Goal: Task Accomplishment & Management: Manage account settings

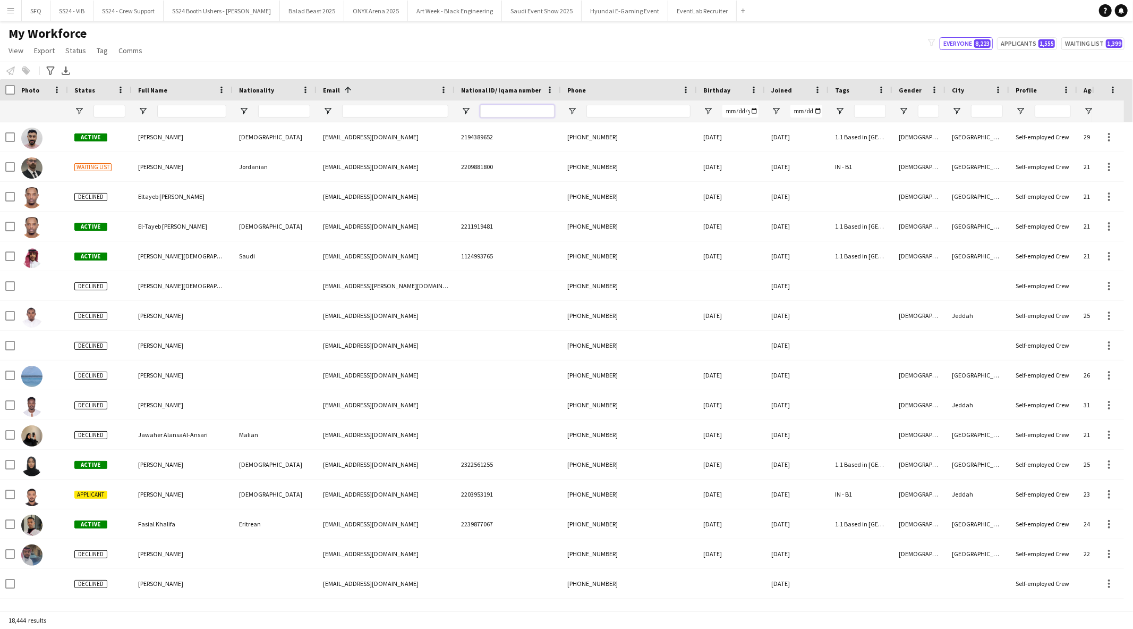
click at [537, 112] on input "National ID/ Iqama number Filter Input" at bounding box center [517, 111] width 74 height 13
paste input "**********"
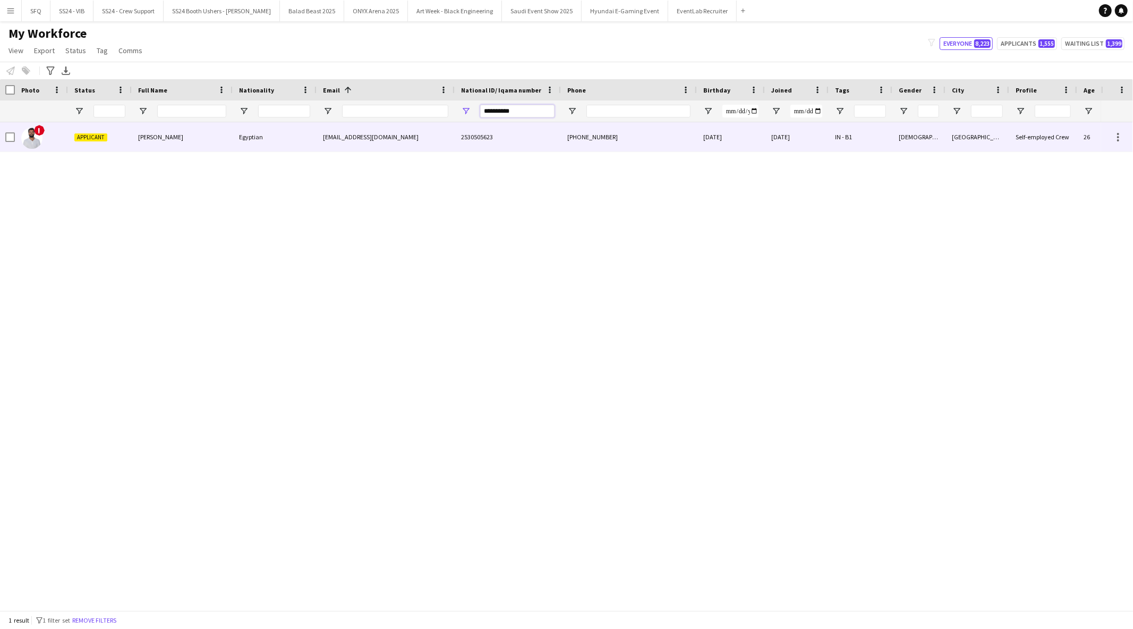
type input "**********"
click at [225, 141] on div "[PERSON_NAME]" at bounding box center [182, 136] width 101 height 29
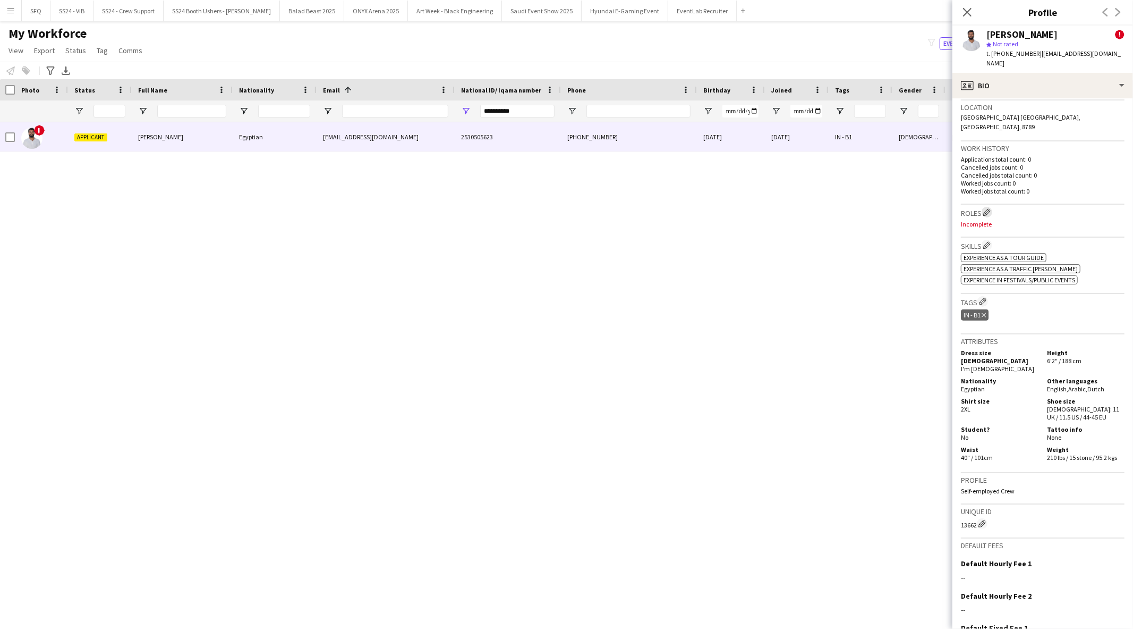
click at [754, 208] on app-icon "Edit crew company roles" at bounding box center [987, 211] width 7 height 7
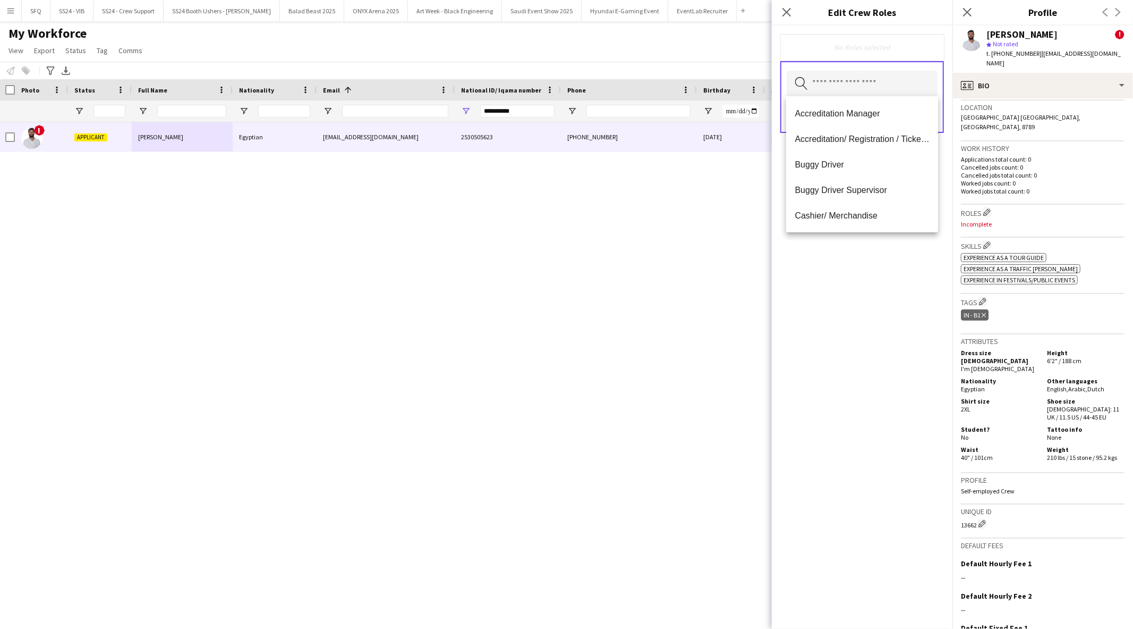
click at [754, 92] on input "text" at bounding box center [862, 84] width 151 height 27
click at [754, 140] on span "Accreditation/ Registration / Ticketing" at bounding box center [862, 139] width 135 height 10
click at [754, 139] on span "Buggy Driver" at bounding box center [862, 139] width 135 height 10
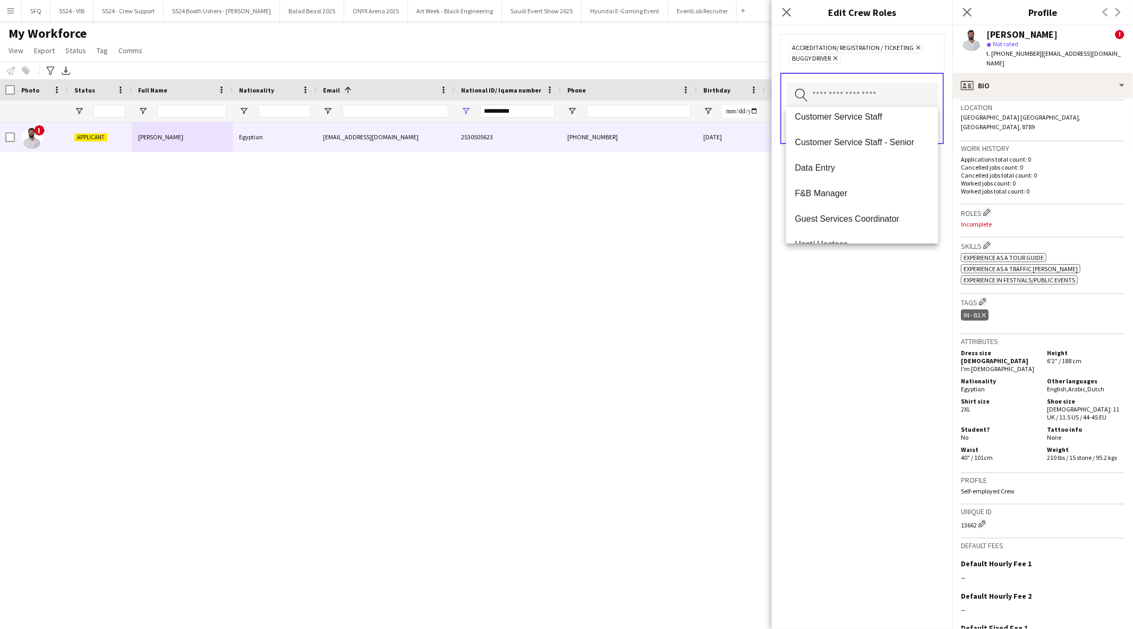
scroll to position [114, 0]
click at [754, 139] on span "Customer Service Staff" at bounding box center [862, 137] width 135 height 10
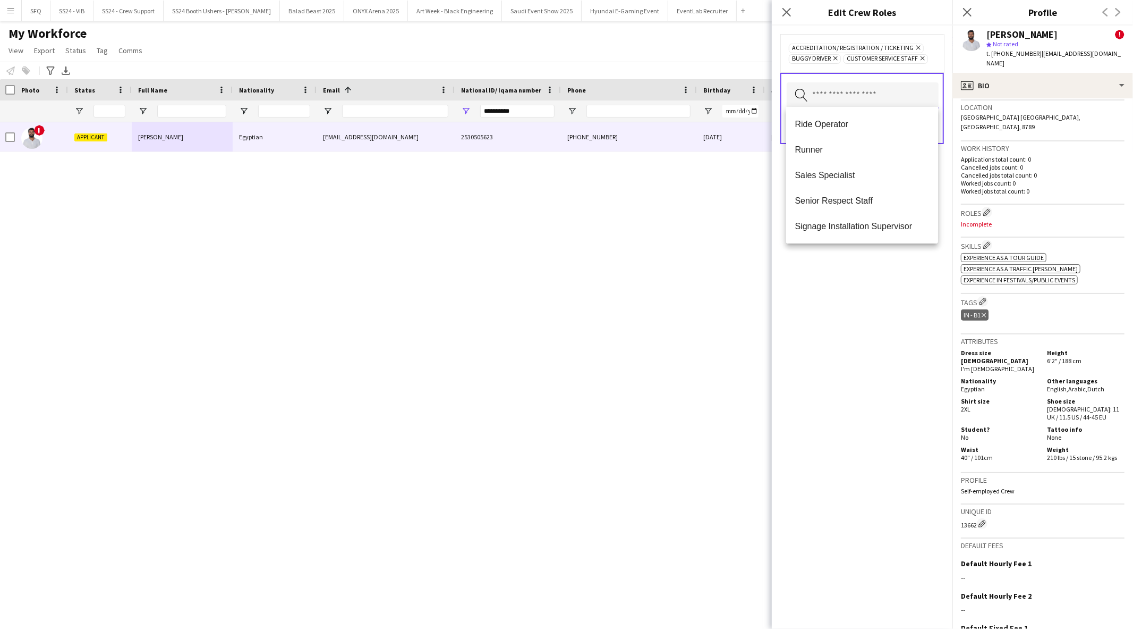
scroll to position [689, 0]
click at [754, 139] on mat-option "Runner" at bounding box center [862, 150] width 152 height 26
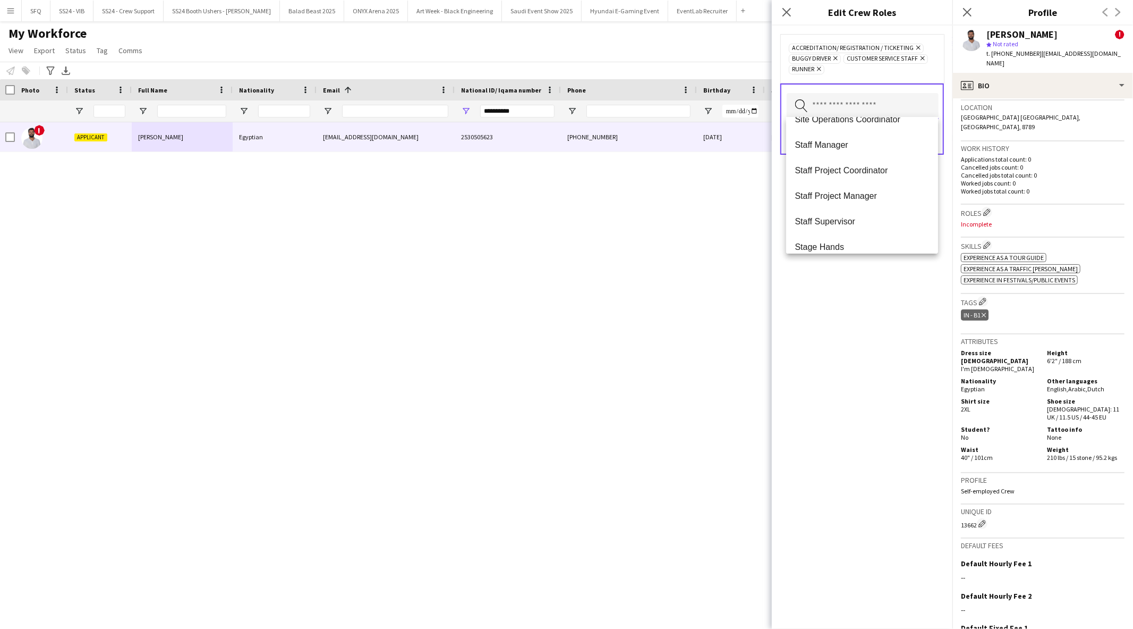
scroll to position [969, 0]
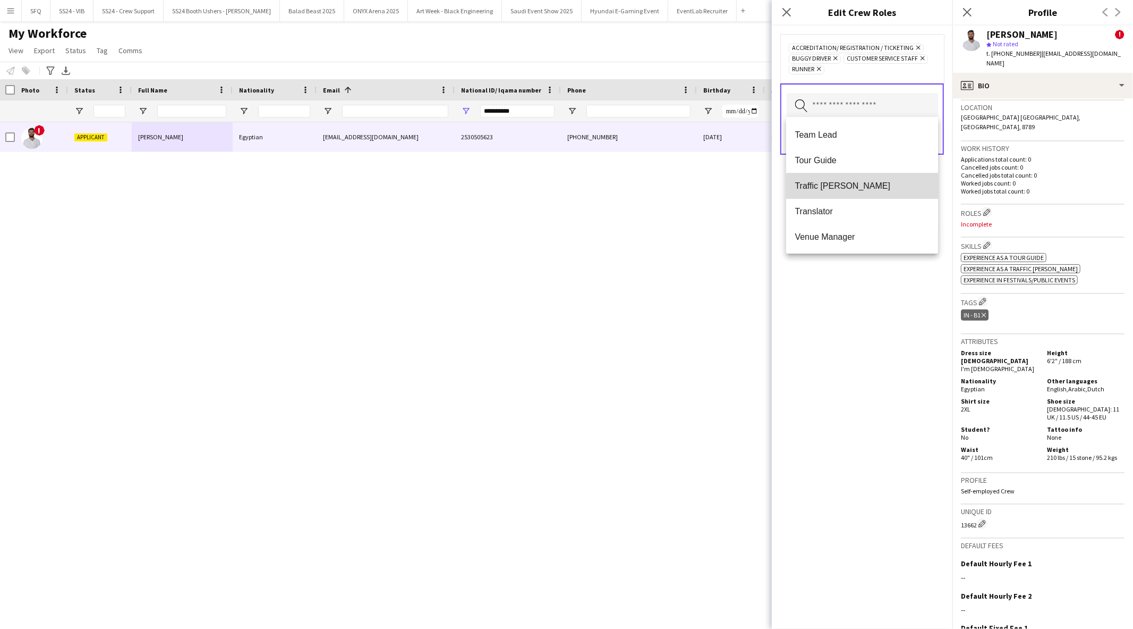
click at [754, 190] on mat-option "Traffic [PERSON_NAME]" at bounding box center [862, 186] width 152 height 26
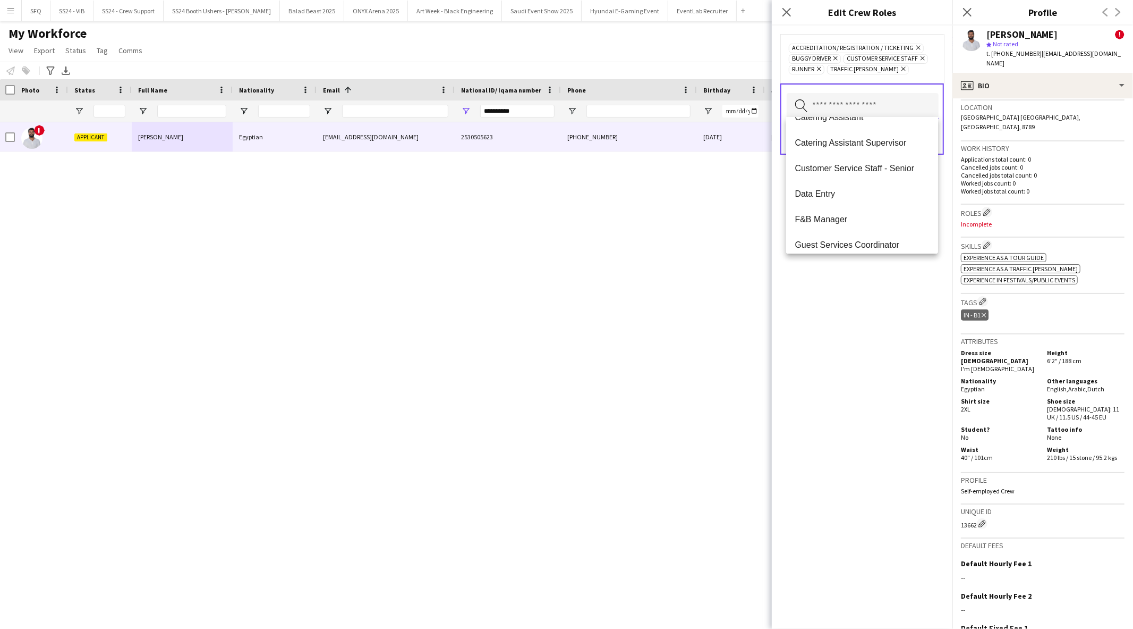
scroll to position [0, 0]
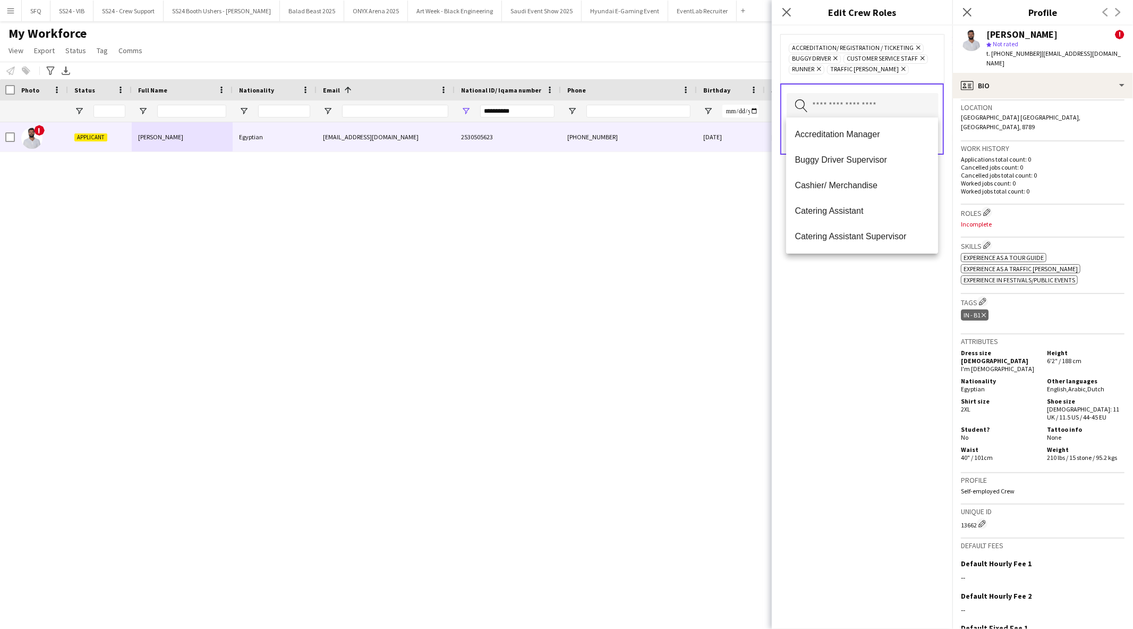
click at [754, 307] on div "Accreditation/ Registration / Ticketing Remove Buggy Driver Remove Customer Ser…" at bounding box center [862, 327] width 181 height 603
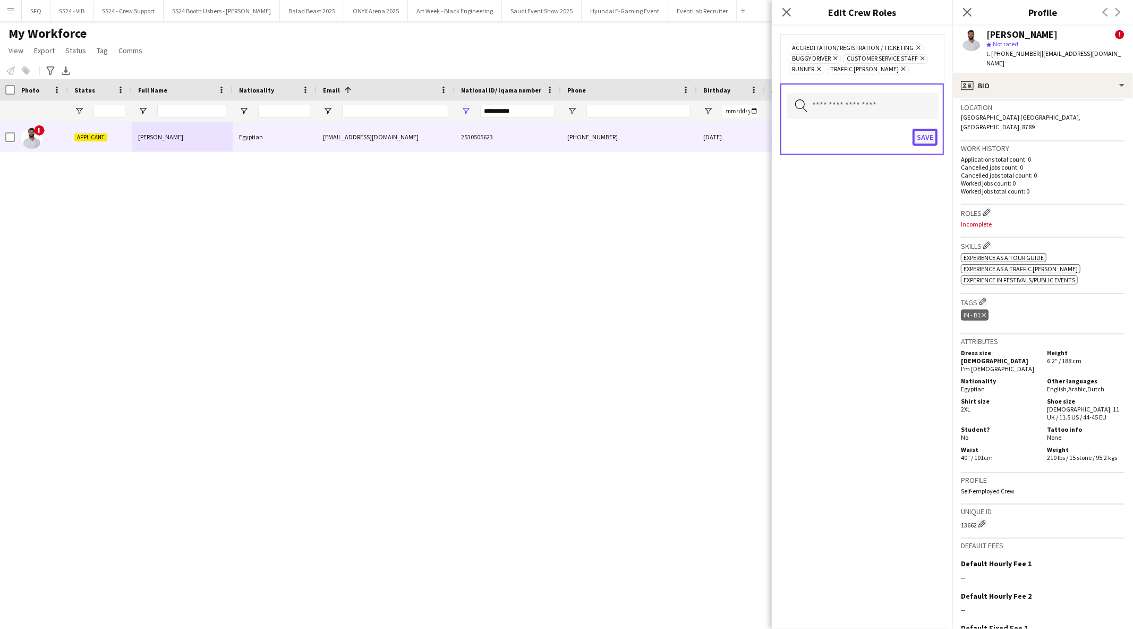
click at [754, 129] on button "Save" at bounding box center [925, 137] width 25 height 17
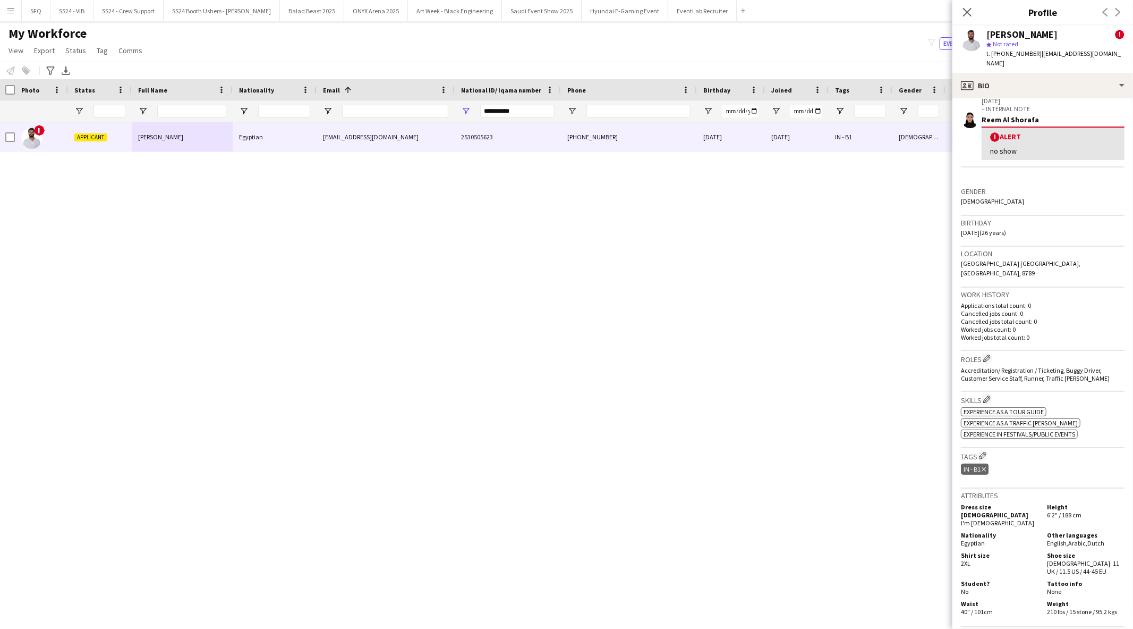
scroll to position [197, 0]
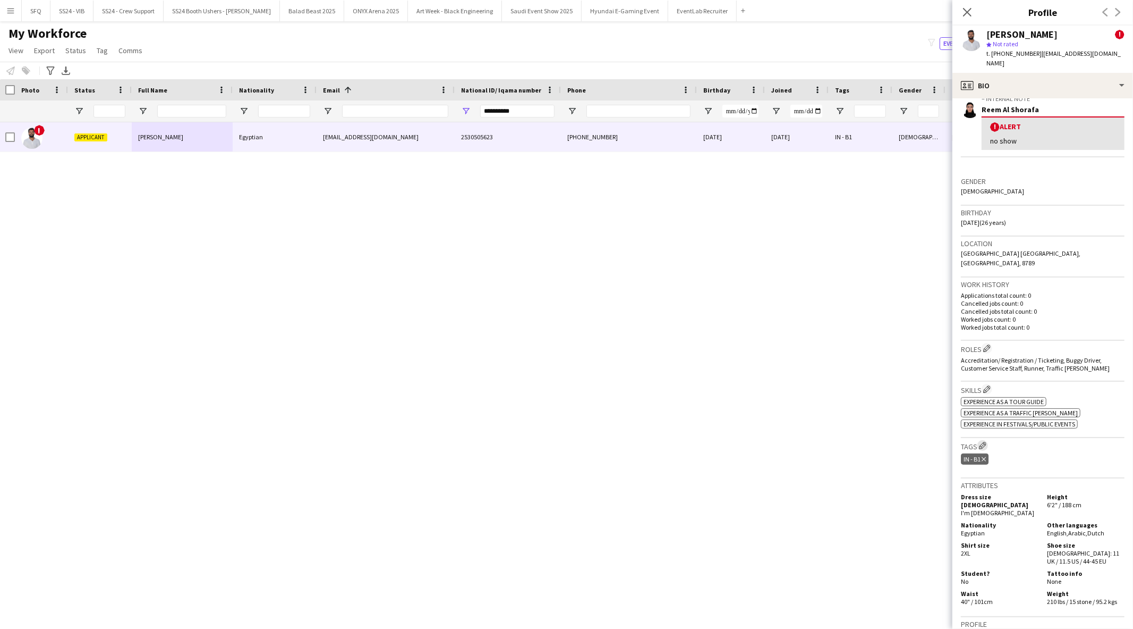
click at [754, 443] on button "Edit crew company tags" at bounding box center [983, 445] width 11 height 11
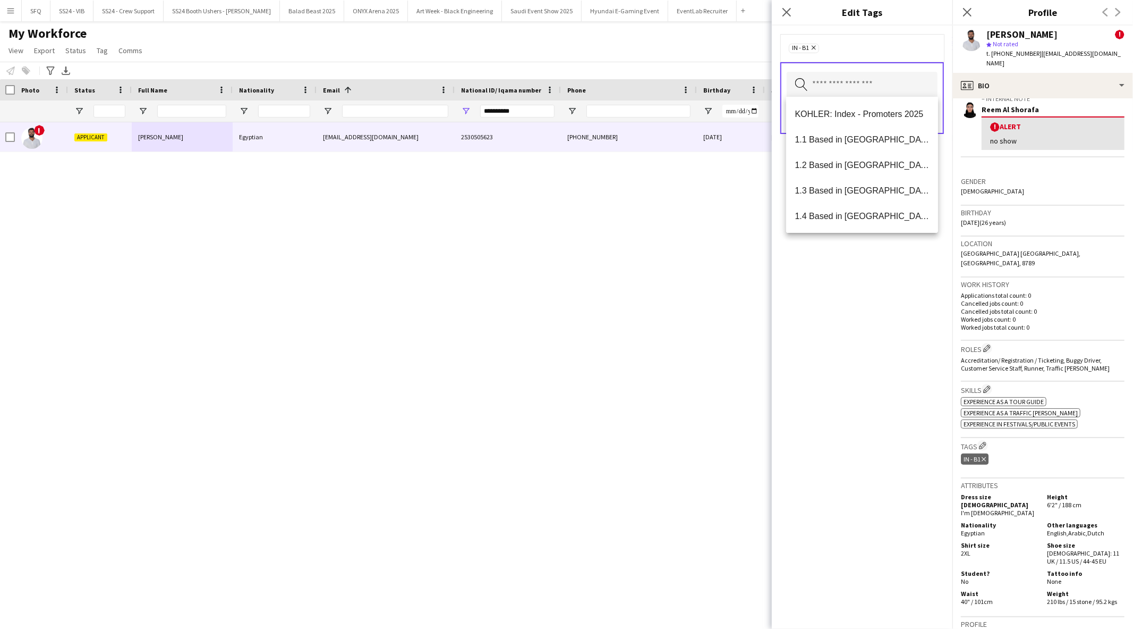
click at [754, 88] on input "text" at bounding box center [862, 85] width 151 height 27
click at [754, 138] on span "1.1 Based in [GEOGRAPHIC_DATA]" at bounding box center [862, 139] width 135 height 10
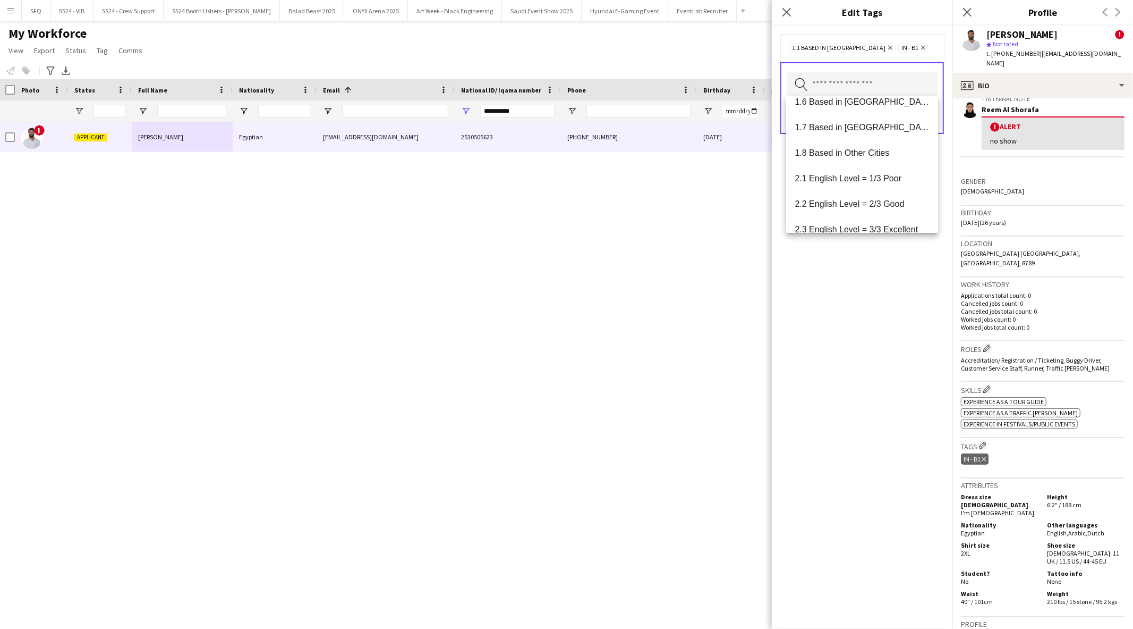
scroll to position [140, 0]
click at [754, 177] on span "2.1 English Level = 1/3 Poor" at bounding box center [862, 178] width 135 height 10
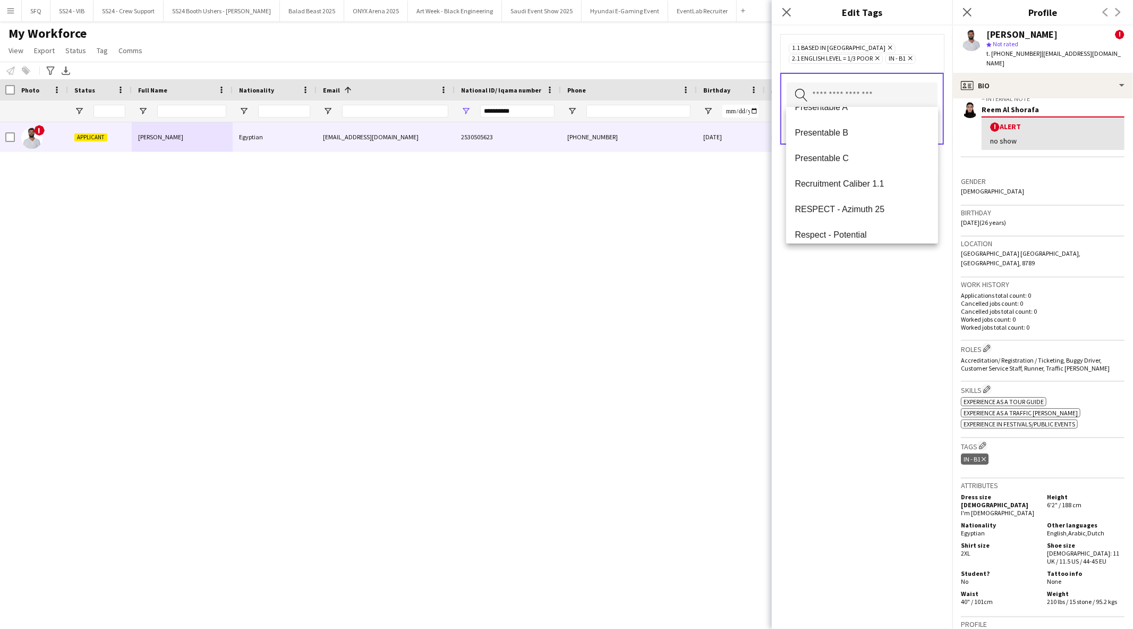
scroll to position [1411, 0]
click at [754, 177] on mat-option "Presentable C" at bounding box center [862, 167] width 152 height 26
click at [754, 301] on div "1.1 Based in [GEOGRAPHIC_DATA] Remove 2.1 English Level = 1/3 Poor Remove IN - …" at bounding box center [862, 327] width 181 height 603
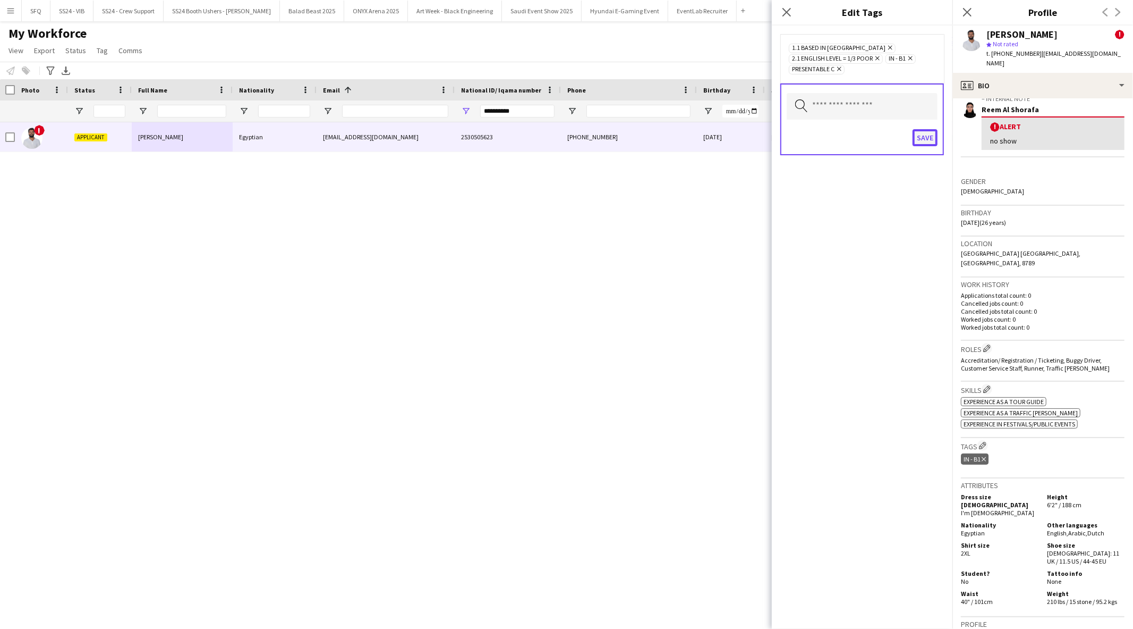
click at [754, 129] on button "Save" at bounding box center [925, 137] width 25 height 17
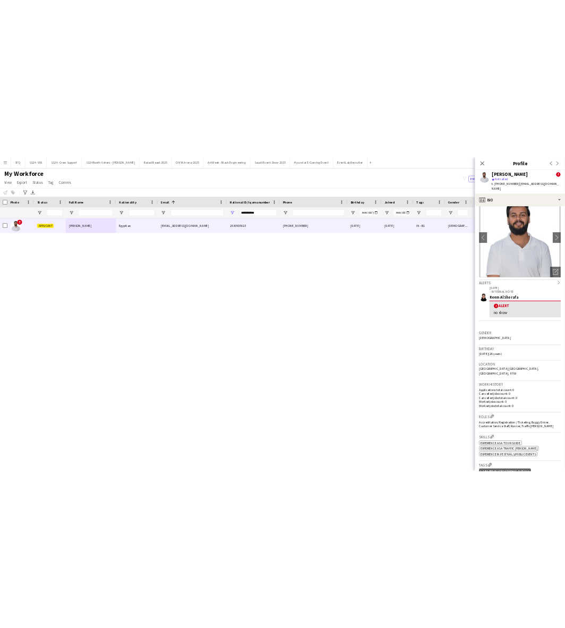
scroll to position [22, 0]
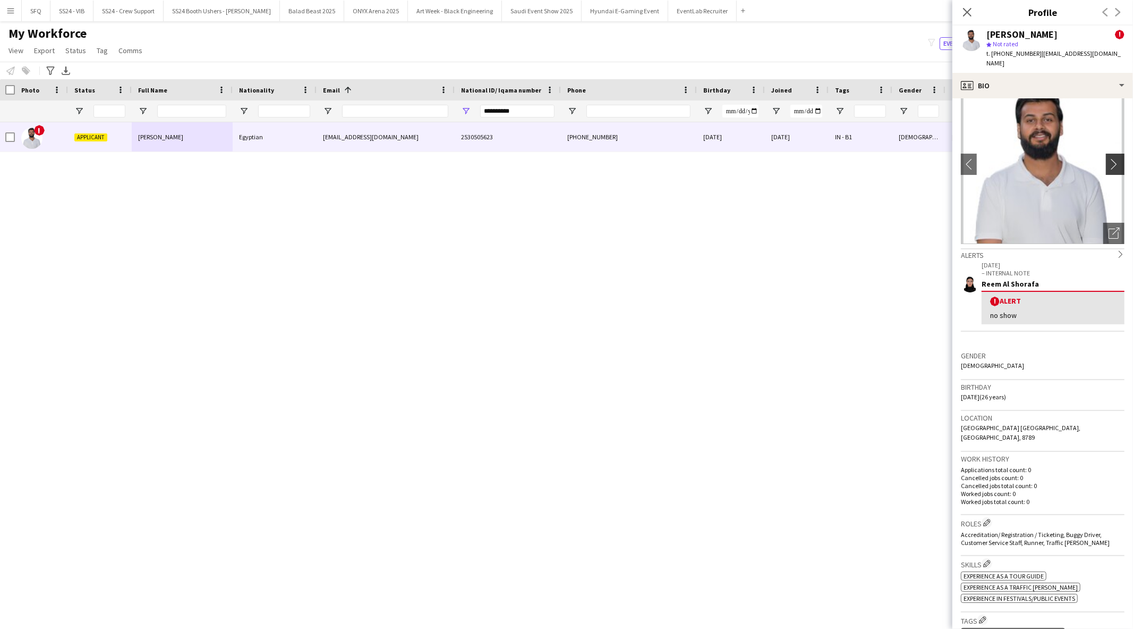
click at [754, 168] on app-icon "chevron-right" at bounding box center [1117, 163] width 16 height 11
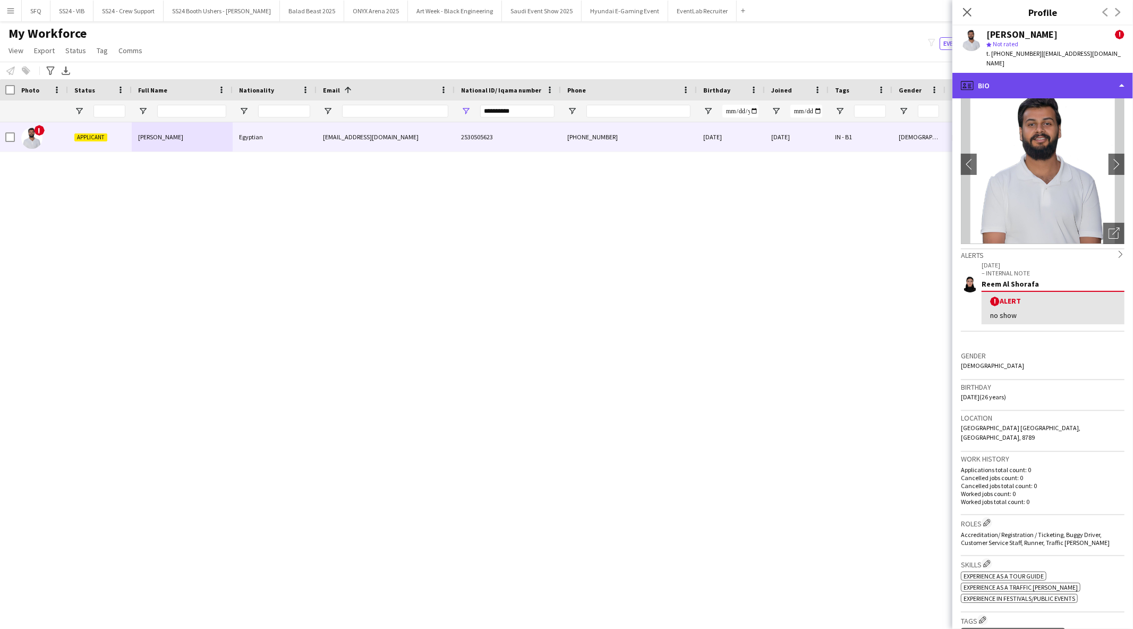
click at [754, 98] on div "profile Bio" at bounding box center [1043, 86] width 181 height 26
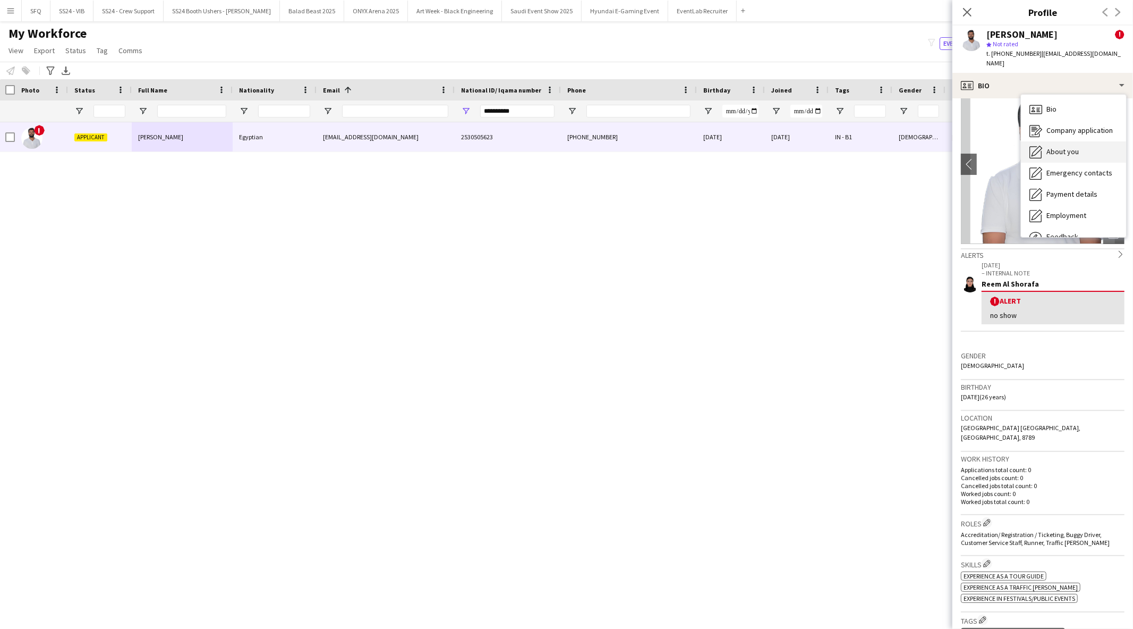
click at [754, 151] on div "About you About you" at bounding box center [1073, 151] width 105 height 21
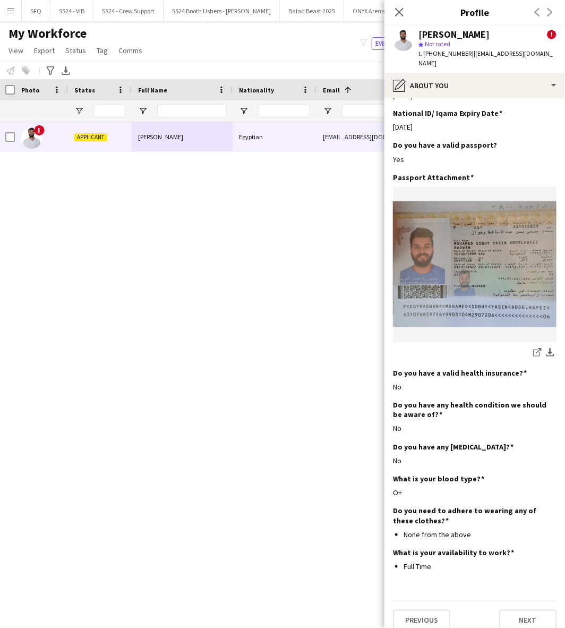
scroll to position [0, 0]
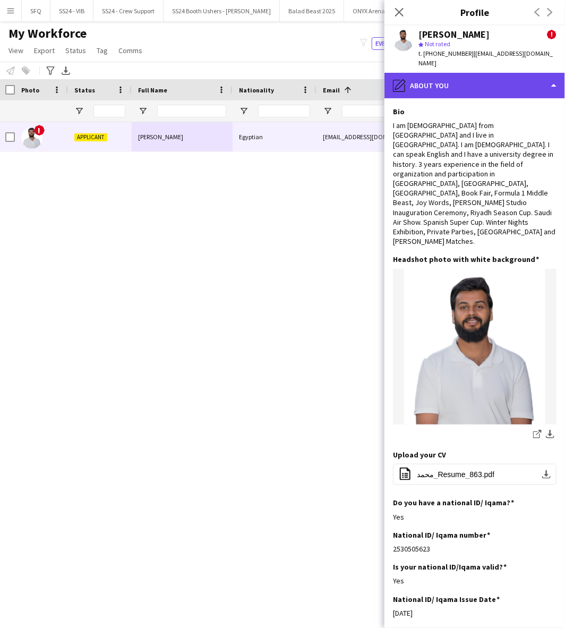
click at [474, 92] on div "pencil4 About you" at bounding box center [475, 86] width 181 height 26
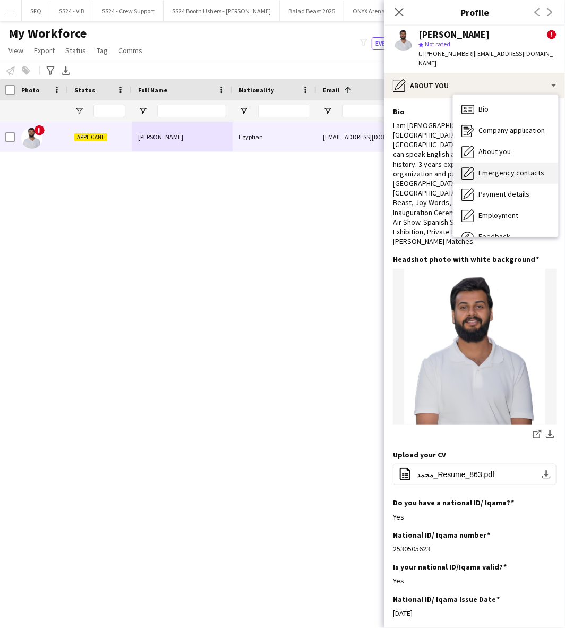
click at [480, 177] on span "Emergency contacts" at bounding box center [512, 173] width 66 height 10
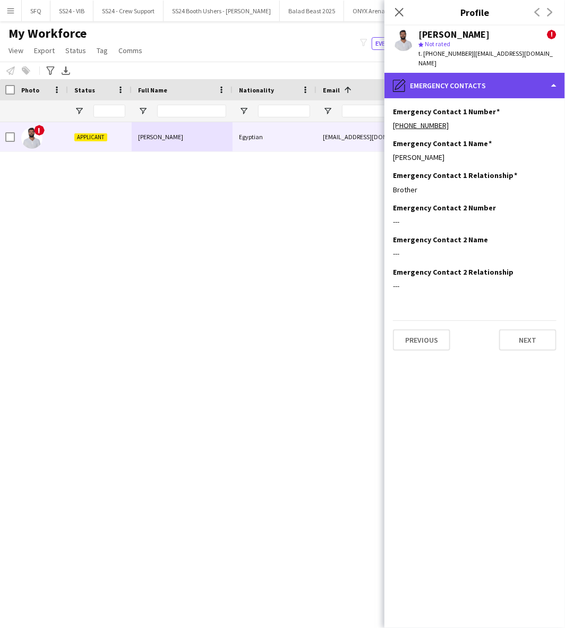
click at [478, 98] on div "pencil4 Emergency contacts" at bounding box center [475, 86] width 181 height 26
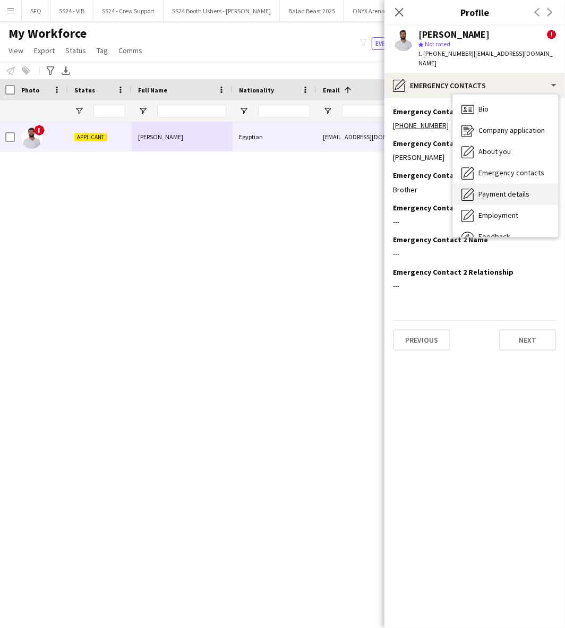
click at [482, 199] on span "Payment details" at bounding box center [504, 194] width 51 height 10
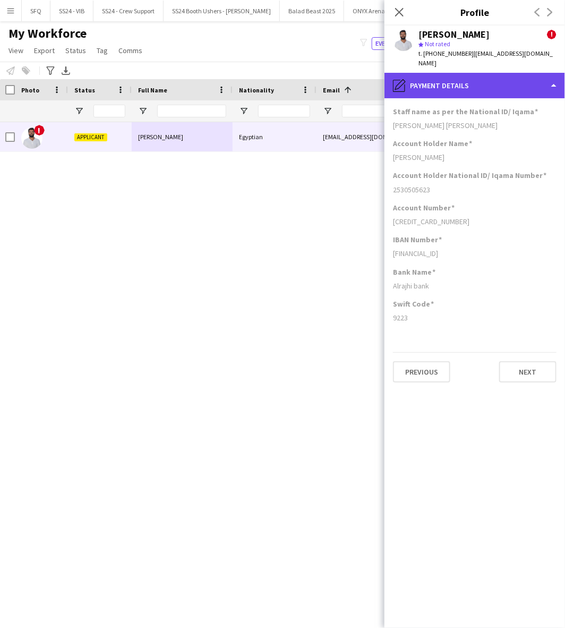
click at [489, 98] on div "pencil4 Payment details" at bounding box center [475, 86] width 181 height 26
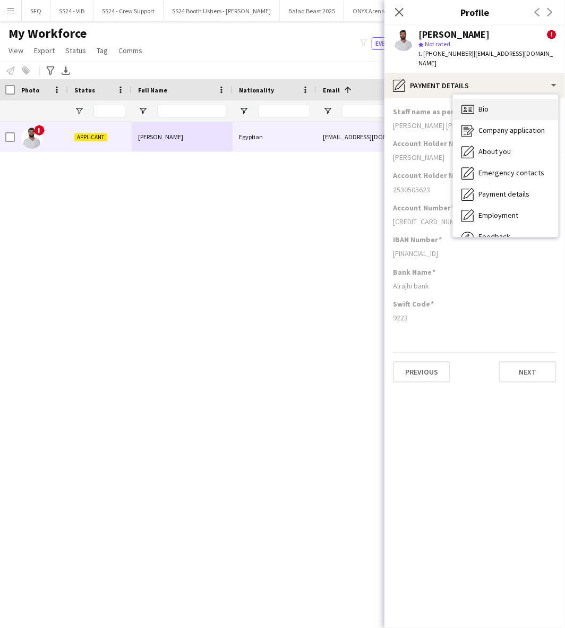
click at [489, 114] on span "Bio" at bounding box center [484, 109] width 10 height 10
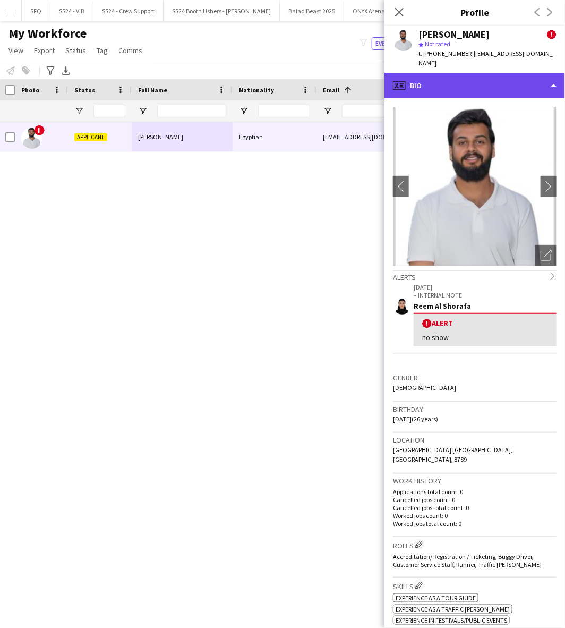
click at [489, 98] on div "profile Bio" at bounding box center [475, 86] width 181 height 26
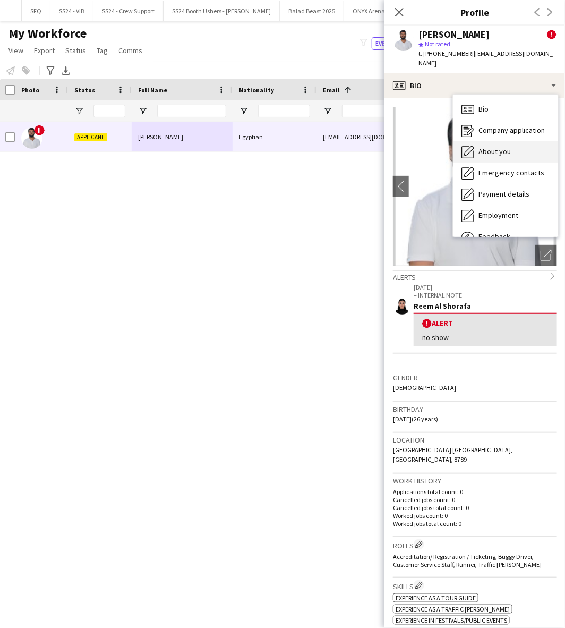
click at [497, 156] on span "About you" at bounding box center [495, 152] width 32 height 10
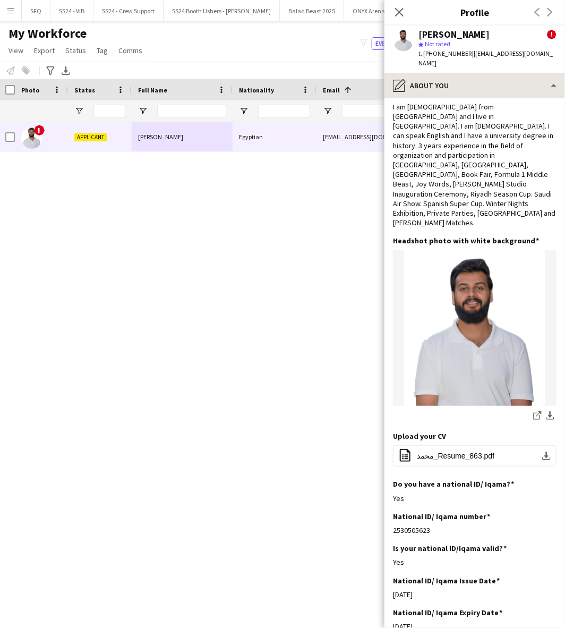
scroll to position [18, 0]
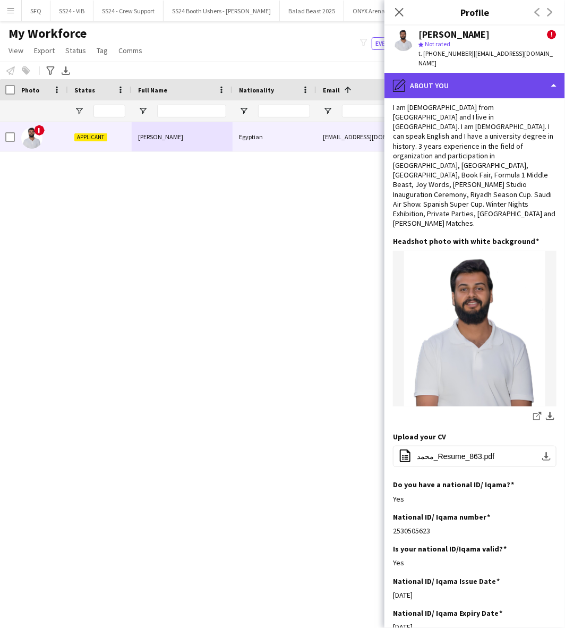
click at [487, 94] on div "pencil4 About you" at bounding box center [475, 86] width 181 height 26
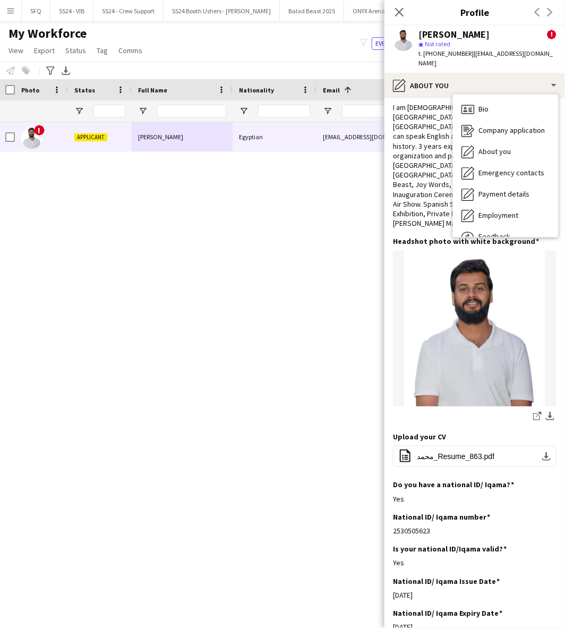
click at [425, 177] on div "I am [DEMOGRAPHIC_DATA] from [GEOGRAPHIC_DATA] and I live in [GEOGRAPHIC_DATA].…" at bounding box center [475, 166] width 164 height 126
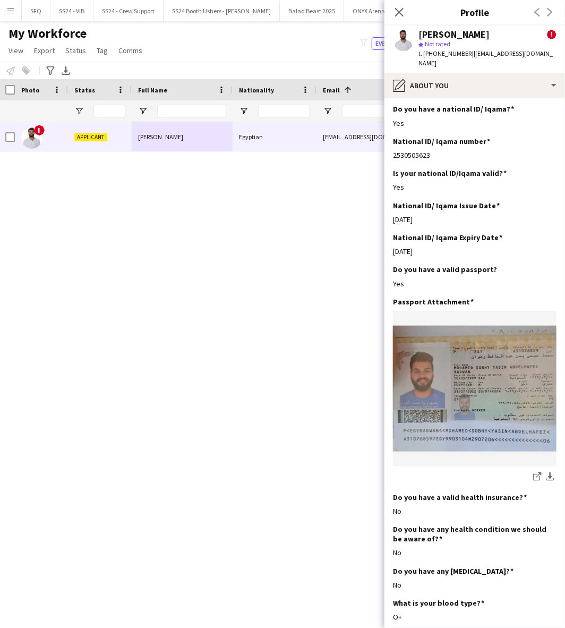
scroll to position [392, 0]
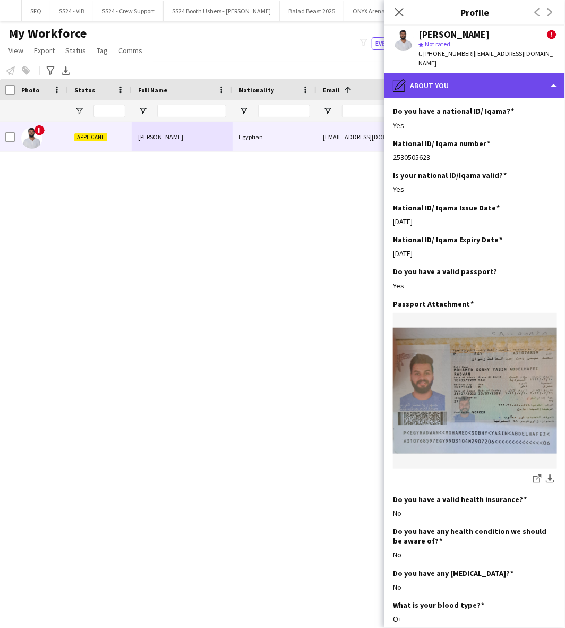
click at [472, 82] on div "pencil4 About you" at bounding box center [475, 86] width 181 height 26
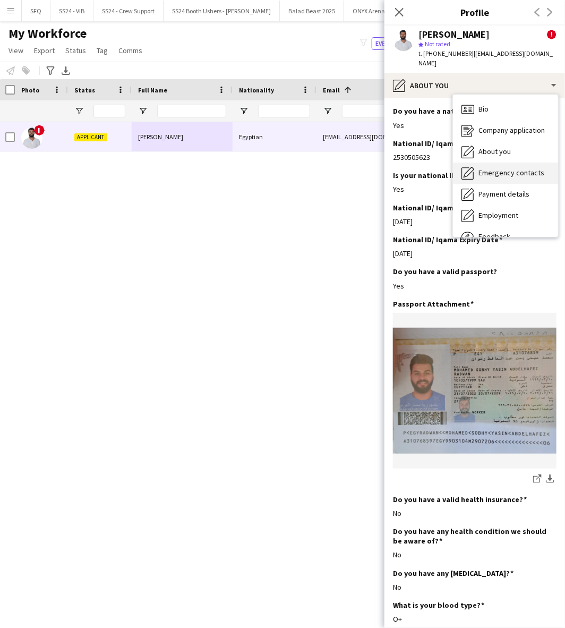
click at [495, 177] on span "Emergency contacts" at bounding box center [512, 173] width 66 height 10
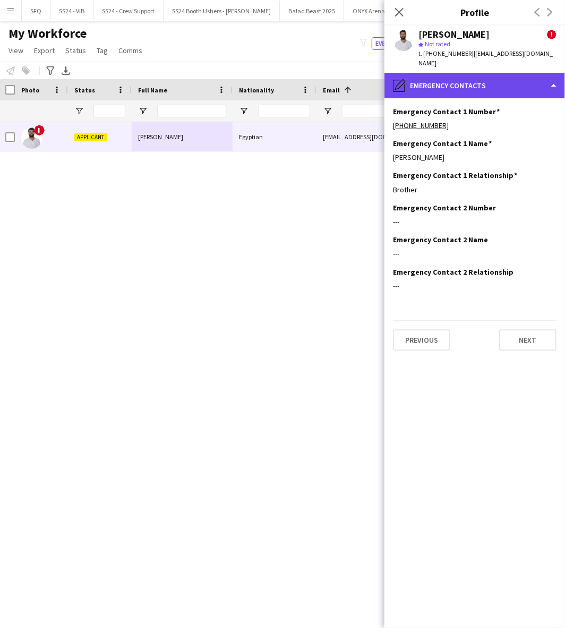
click at [411, 98] on div "pencil4 Emergency contacts" at bounding box center [475, 86] width 181 height 26
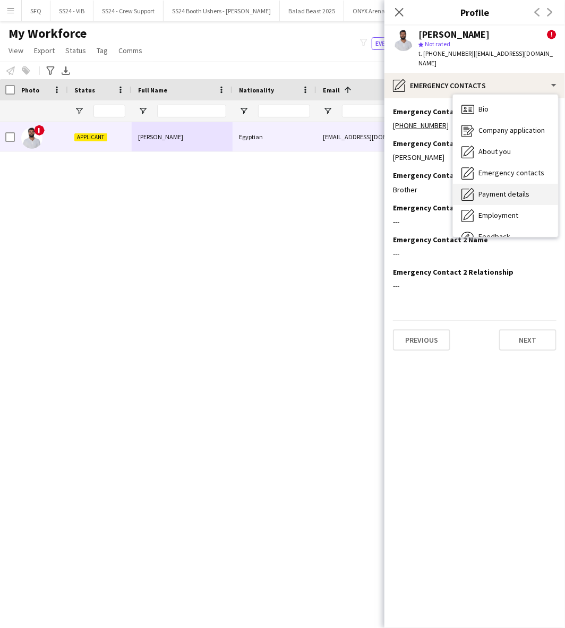
click at [511, 199] on span "Payment details" at bounding box center [504, 194] width 51 height 10
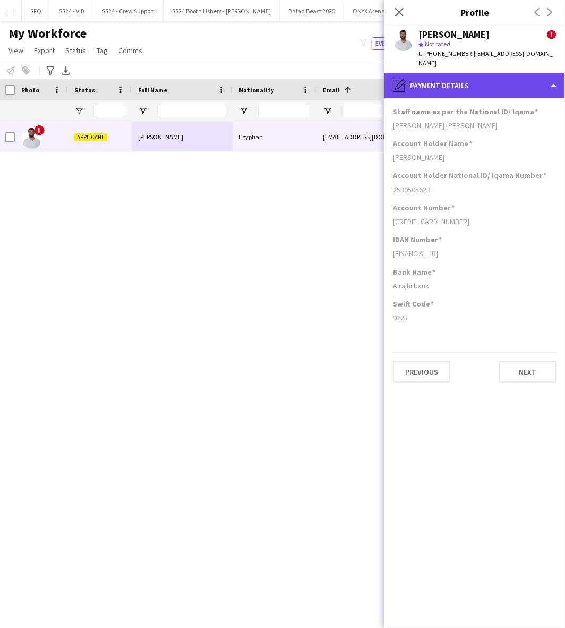
click at [478, 98] on div "pencil4 Payment details" at bounding box center [475, 86] width 181 height 26
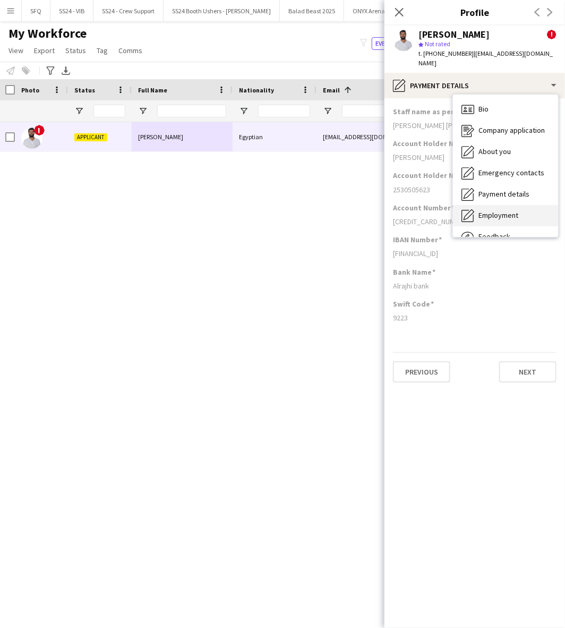
click at [498, 220] on span "Employment" at bounding box center [499, 215] width 40 height 10
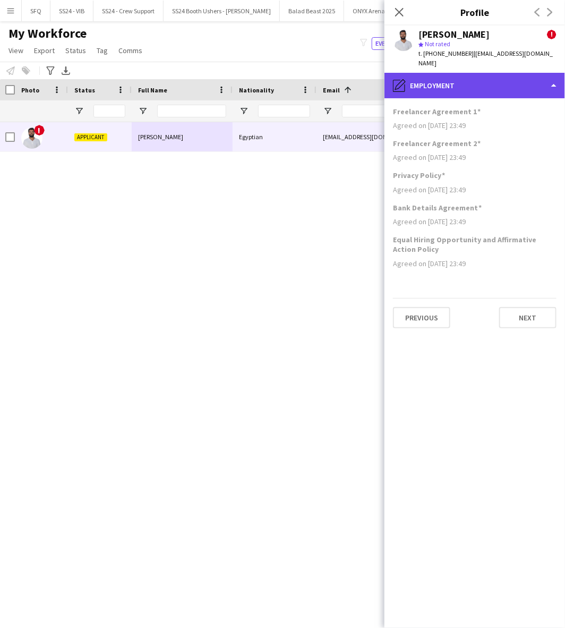
click at [445, 98] on div "pencil4 Employment" at bounding box center [475, 86] width 181 height 26
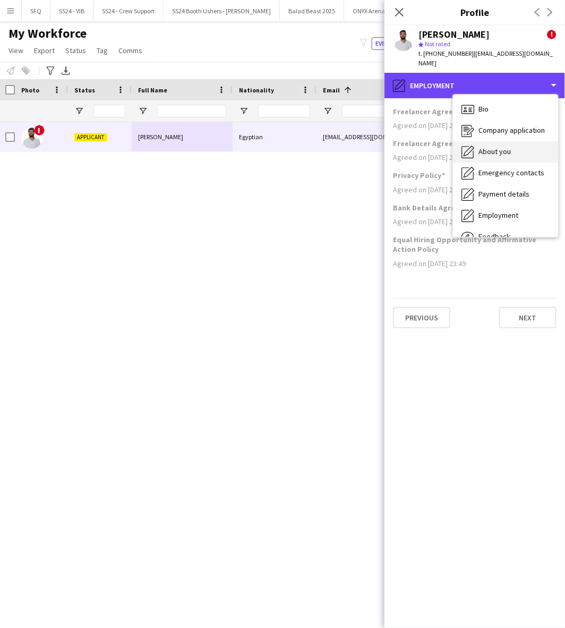
scroll to position [36, 0]
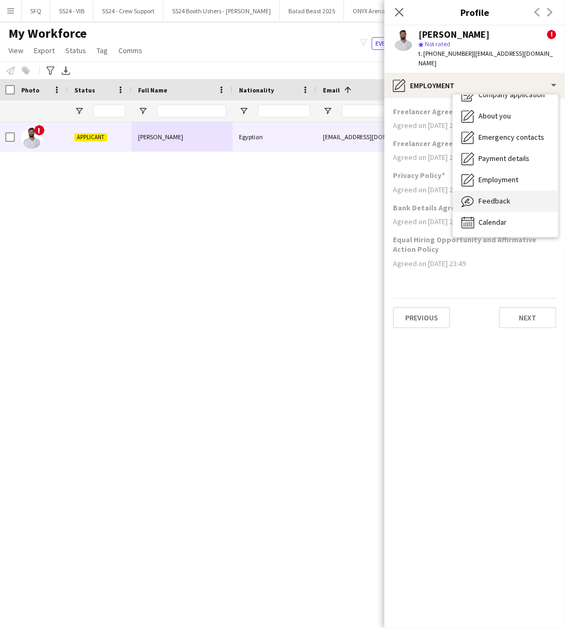
click at [479, 205] on span "Feedback" at bounding box center [495, 201] width 32 height 10
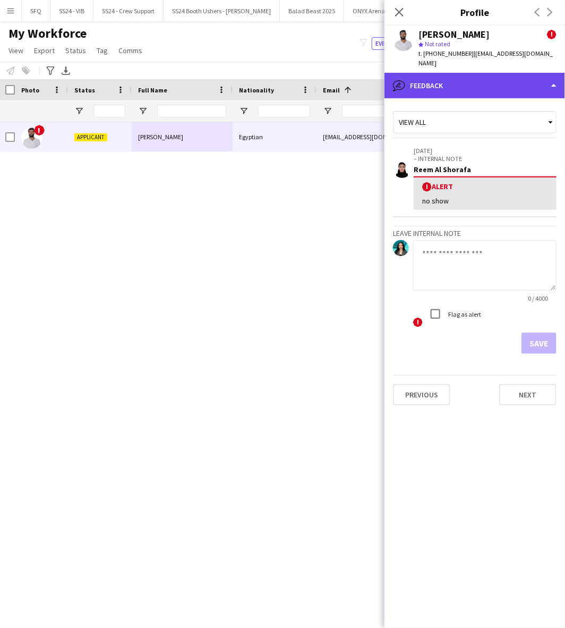
click at [478, 91] on div "bubble-pencil Feedback" at bounding box center [475, 86] width 181 height 26
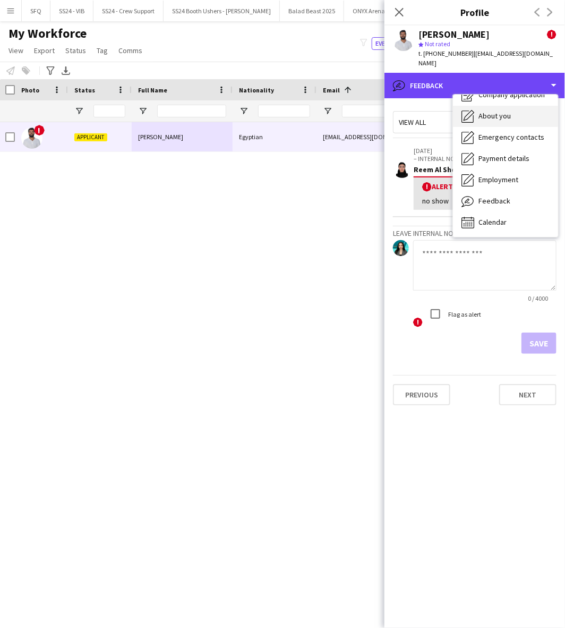
scroll to position [0, 0]
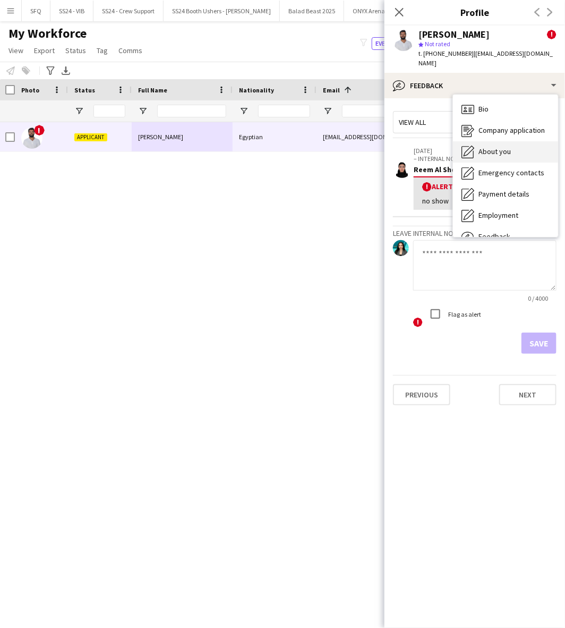
click at [484, 114] on span "Bio" at bounding box center [484, 109] width 10 height 10
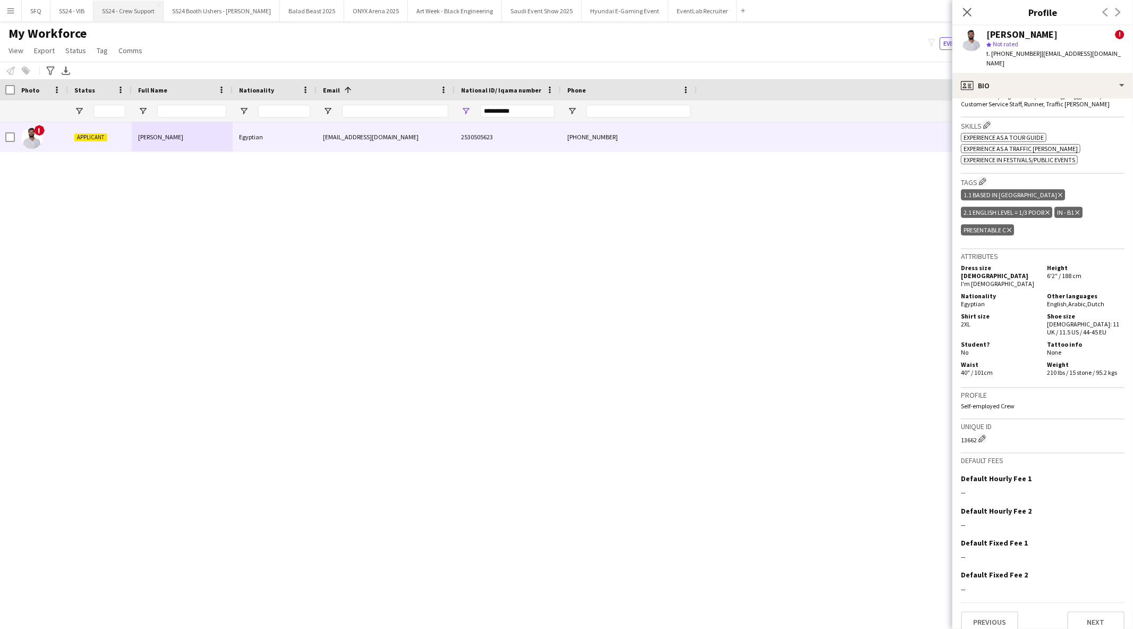
scroll to position [460, 0]
click at [512, 115] on input "**********" at bounding box center [517, 111] width 74 height 13
paste input "National ID/ Iqama number Filter Input"
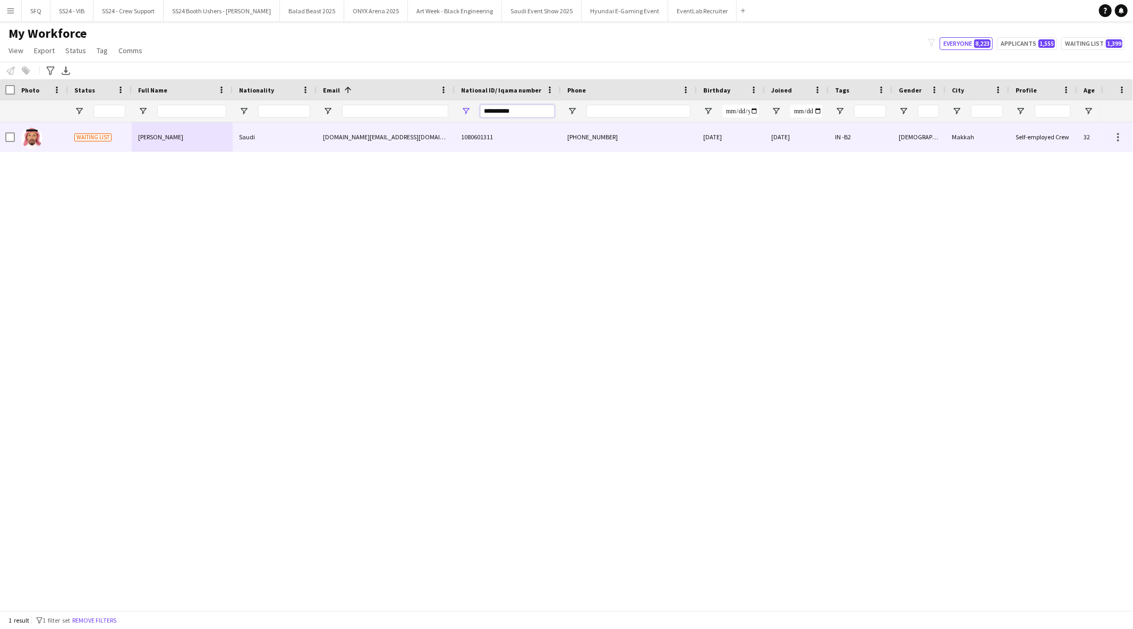
type input "**********"
click at [63, 122] on div at bounding box center [41, 136] width 53 height 29
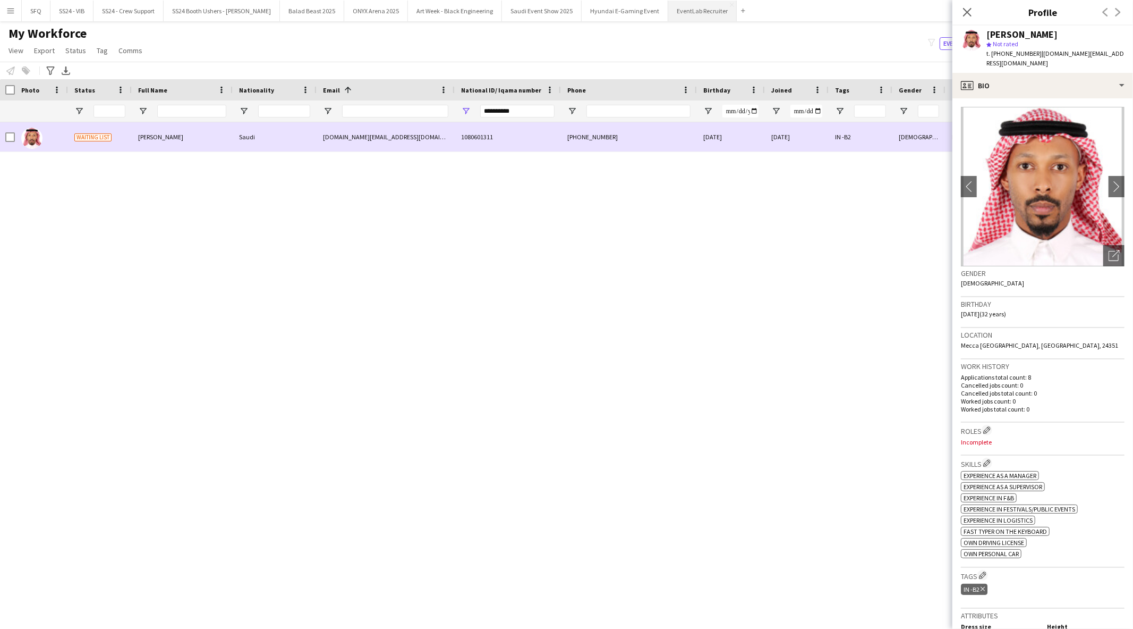
drag, startPoint x: 57, startPoint y: 132, endPoint x: 655, endPoint y: 14, distance: 608.7
click at [66, 132] on div at bounding box center [41, 136] width 53 height 29
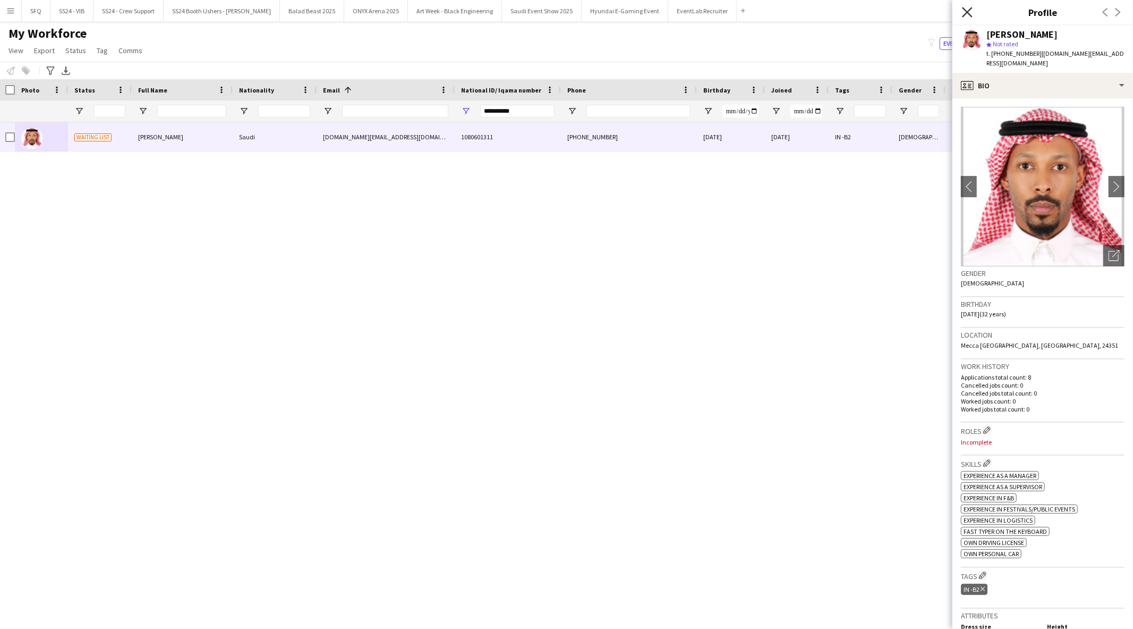
click at [754, 7] on icon "Close pop-in" at bounding box center [967, 12] width 10 height 10
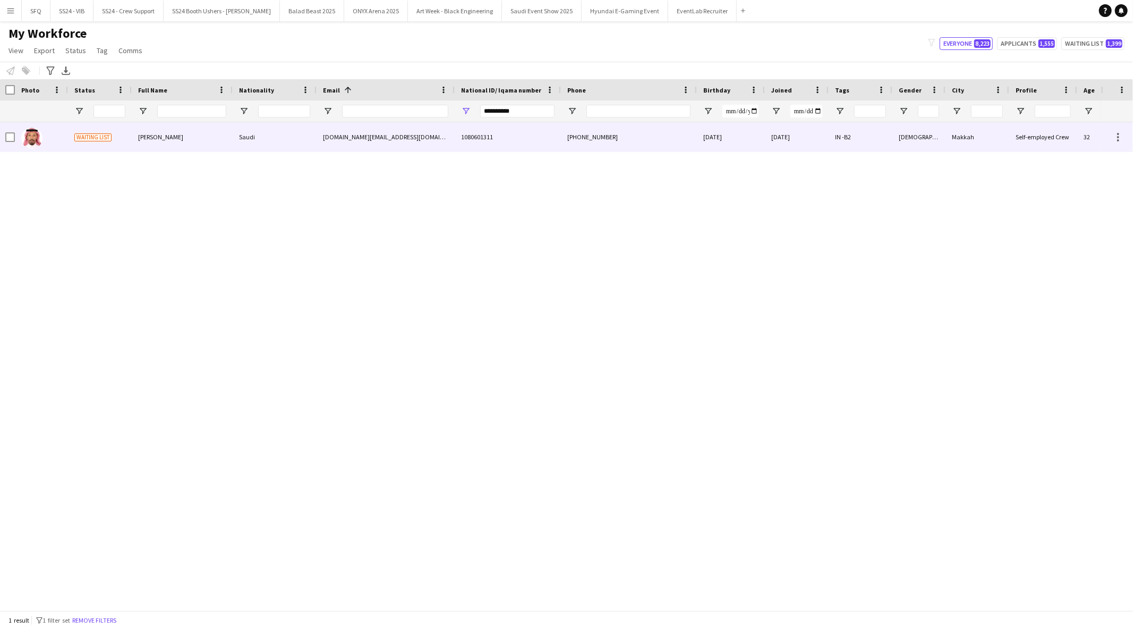
click at [670, 130] on div "[PHONE_NUMBER]" at bounding box center [629, 136] width 136 height 29
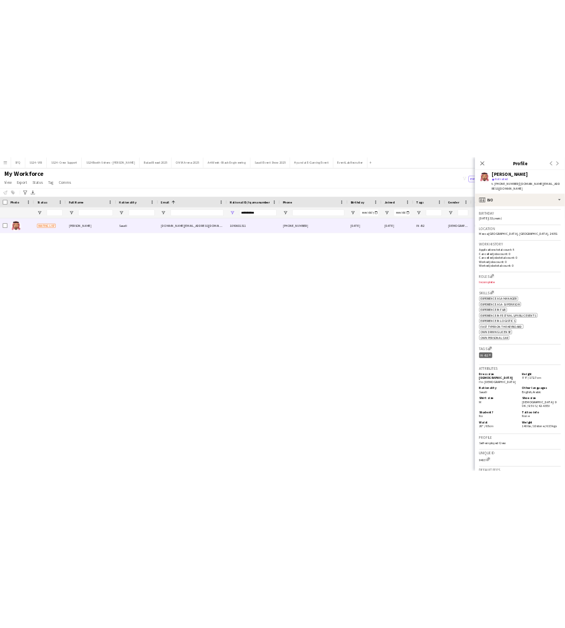
scroll to position [192, 0]
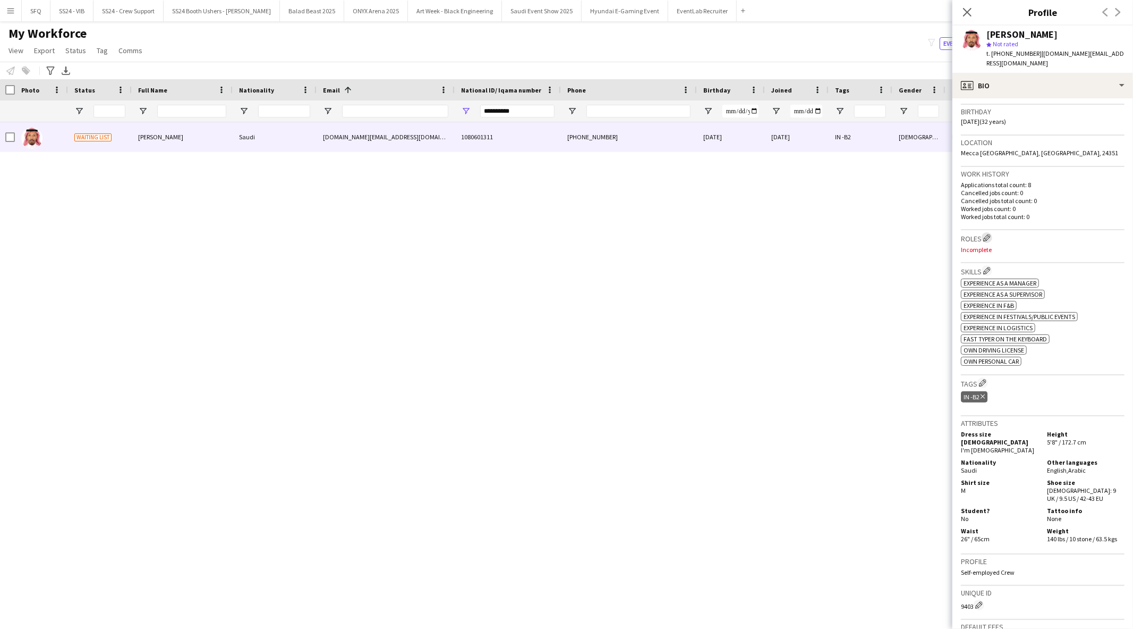
click at [754, 234] on app-icon "Edit crew company roles" at bounding box center [987, 237] width 7 height 7
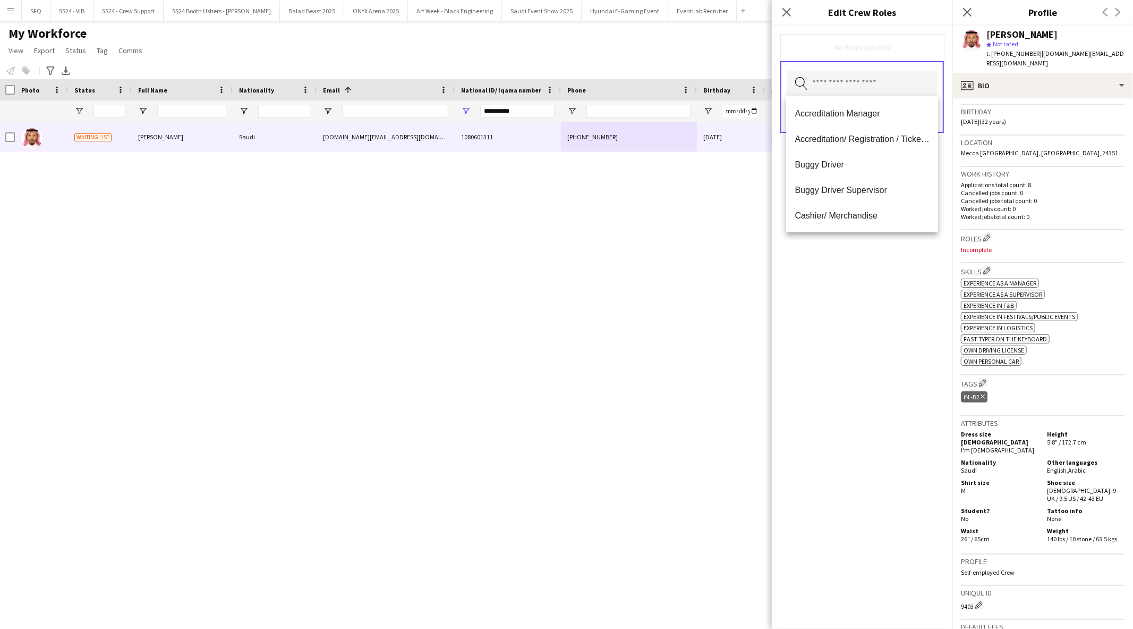
click at [754, 82] on input "text" at bounding box center [862, 84] width 151 height 27
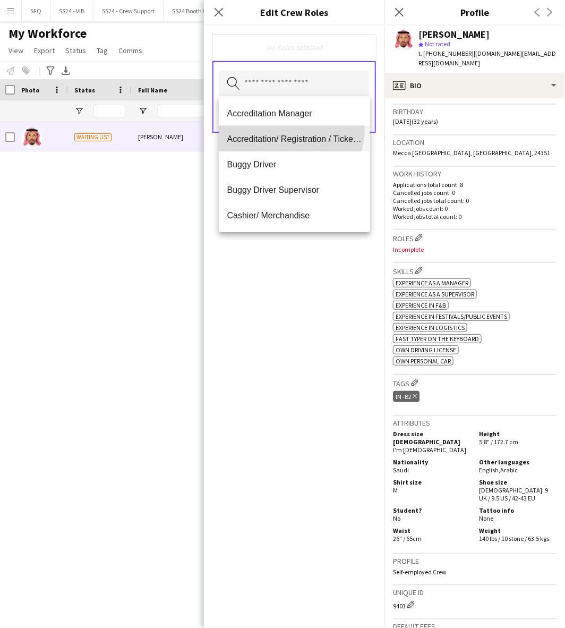
click at [282, 128] on mat-option "Accreditation/ Registration / Ticketing" at bounding box center [295, 139] width 152 height 26
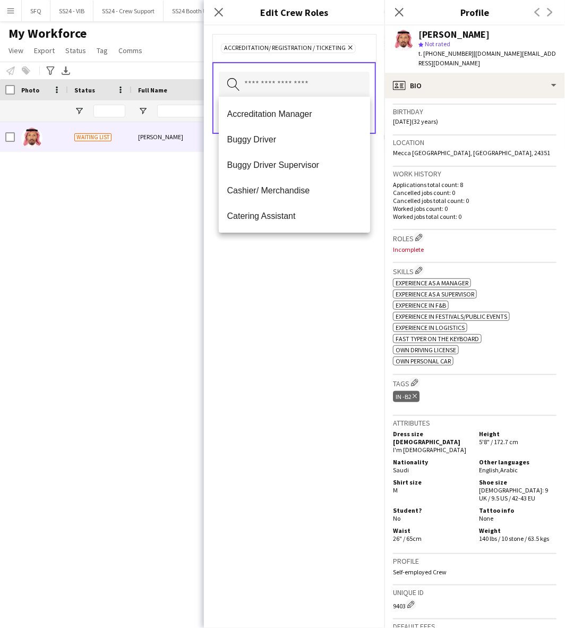
scroll to position [0, 0]
click at [336, 355] on div "Accreditation/ Registration / Ticketing Remove Search by role type Save" at bounding box center [294, 327] width 181 height 603
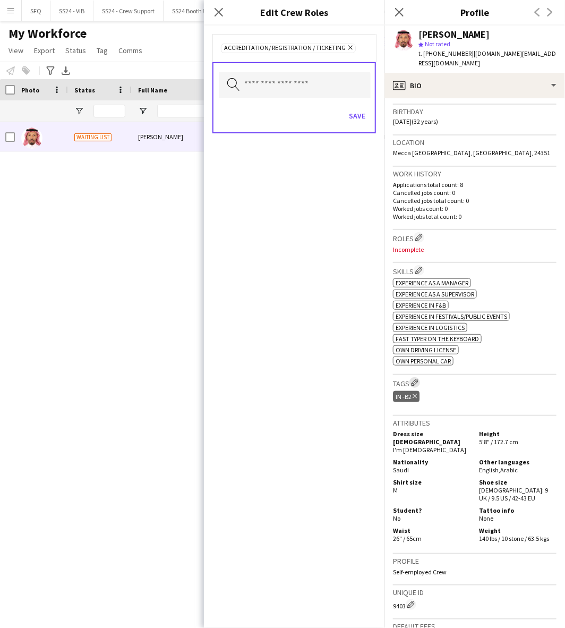
click at [415, 379] on app-icon "Edit crew company tags" at bounding box center [414, 382] width 7 height 7
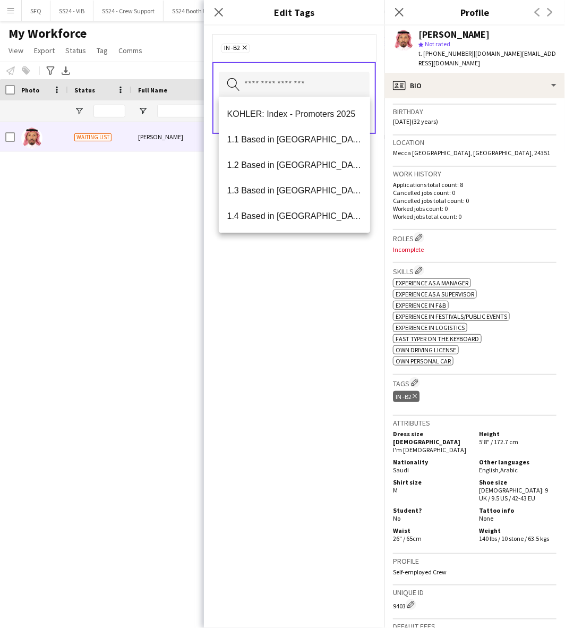
click at [328, 76] on input "text" at bounding box center [294, 85] width 151 height 27
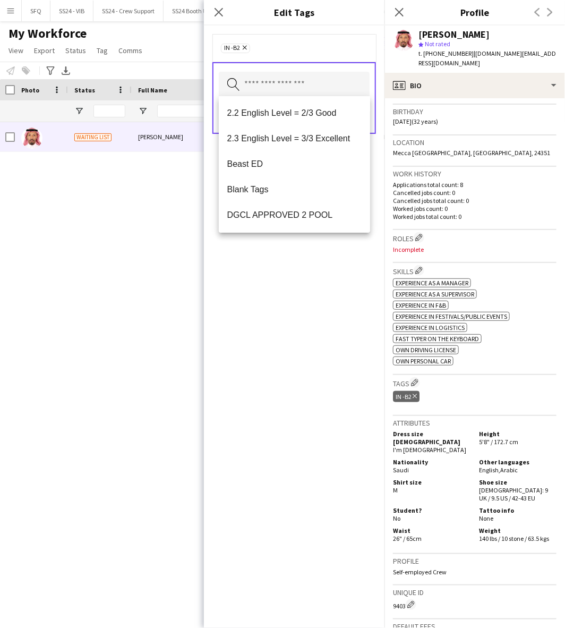
scroll to position [241, 0]
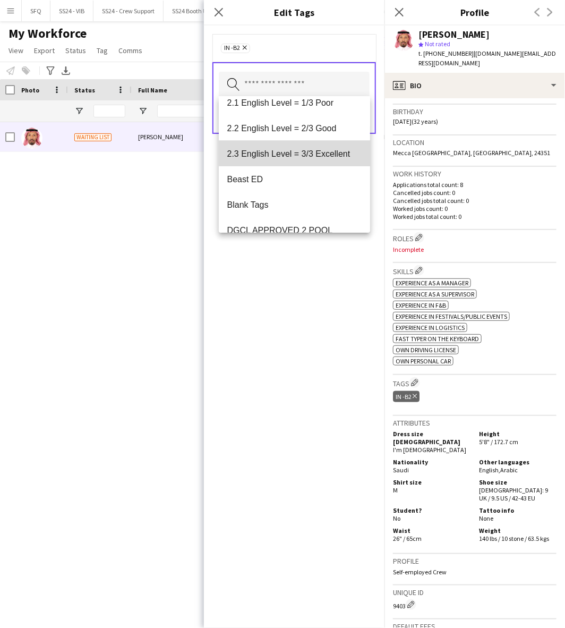
click at [312, 146] on mat-option "2.3 English Level = 3/3 Excellent" at bounding box center [295, 154] width 152 height 26
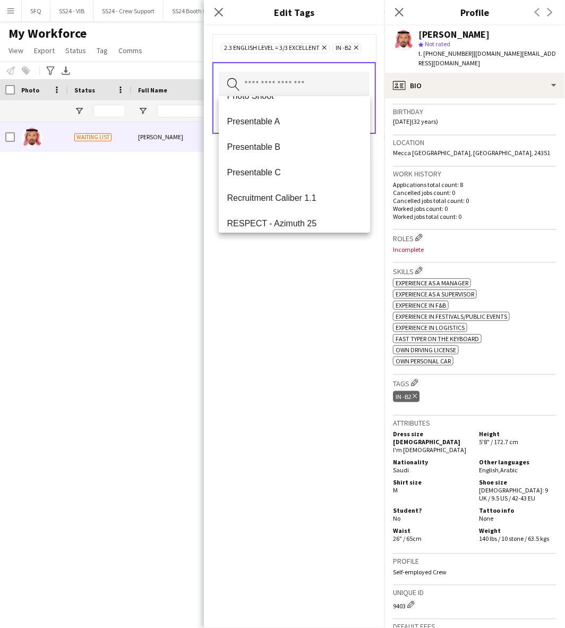
scroll to position [1420, 0]
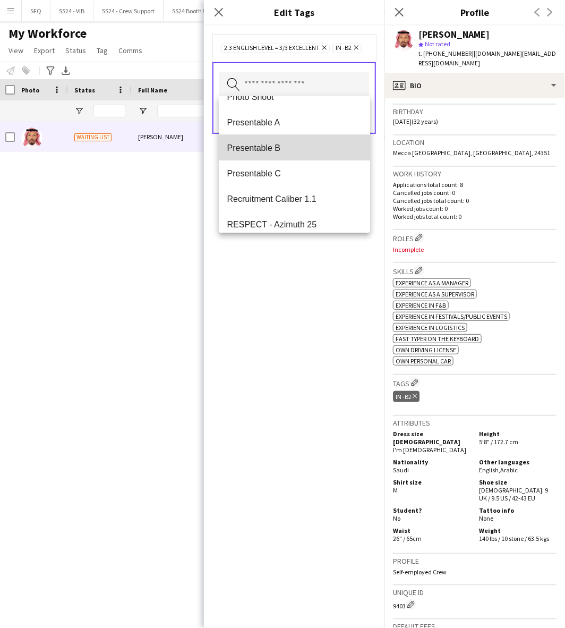
click at [296, 141] on mat-option "Presentable B" at bounding box center [295, 148] width 152 height 26
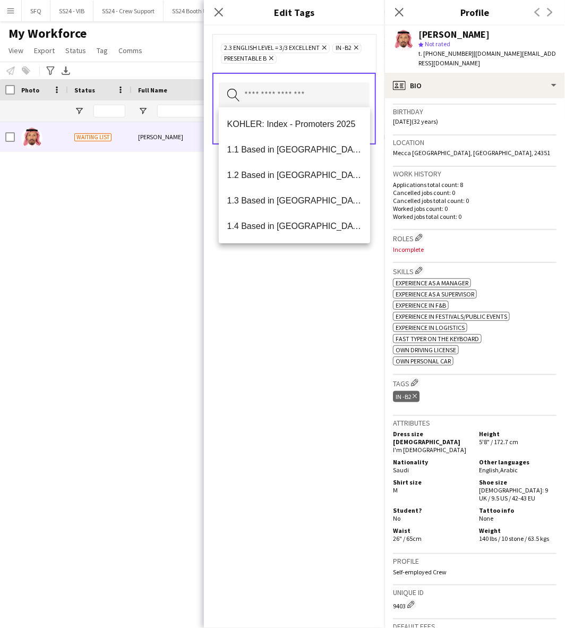
click at [284, 330] on div "2.3 English Level = 3/3 Excellent Remove IN -B2 Remove Presentable B Remove Sea…" at bounding box center [294, 327] width 181 height 603
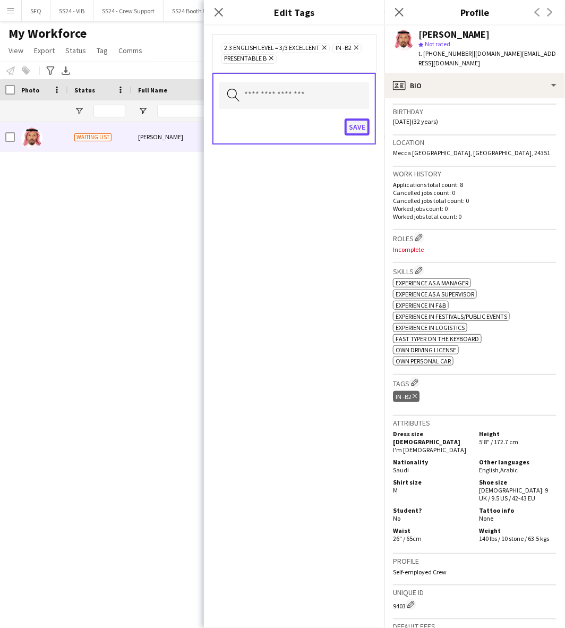
click at [353, 122] on button "Save" at bounding box center [357, 127] width 25 height 17
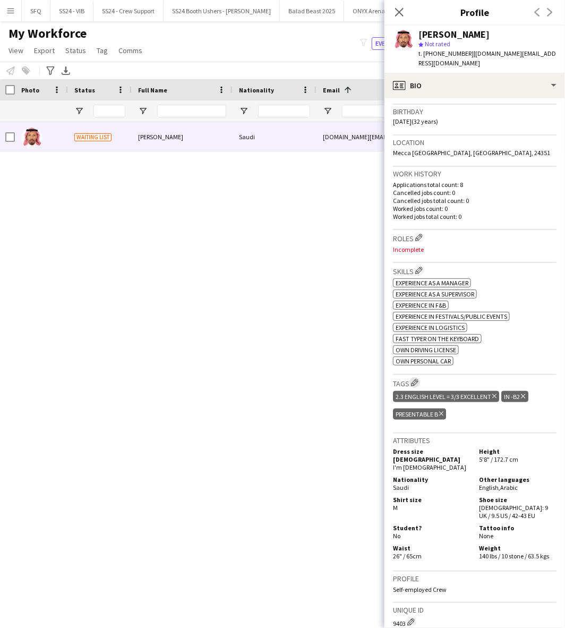
click at [418, 379] on app-icon "Edit crew company tags" at bounding box center [414, 382] width 7 height 7
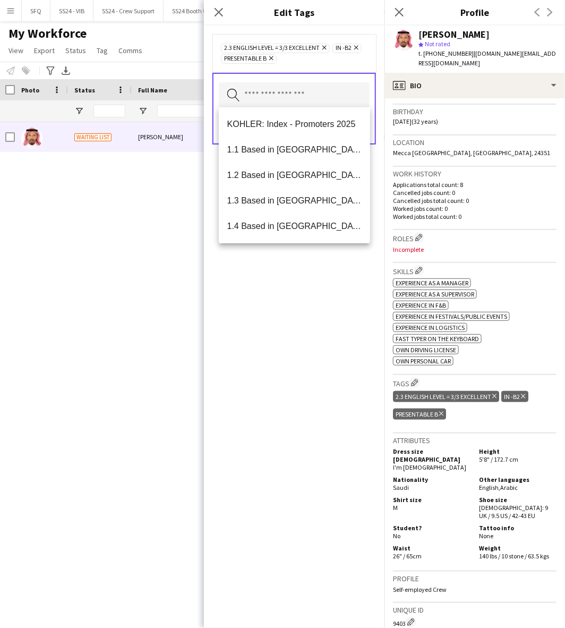
click at [337, 94] on input "text" at bounding box center [294, 95] width 151 height 27
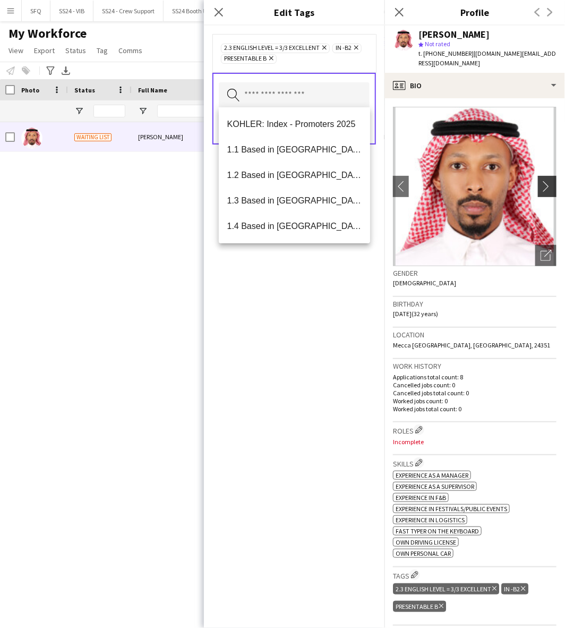
click at [543, 181] on app-icon "chevron-right" at bounding box center [549, 186] width 16 height 11
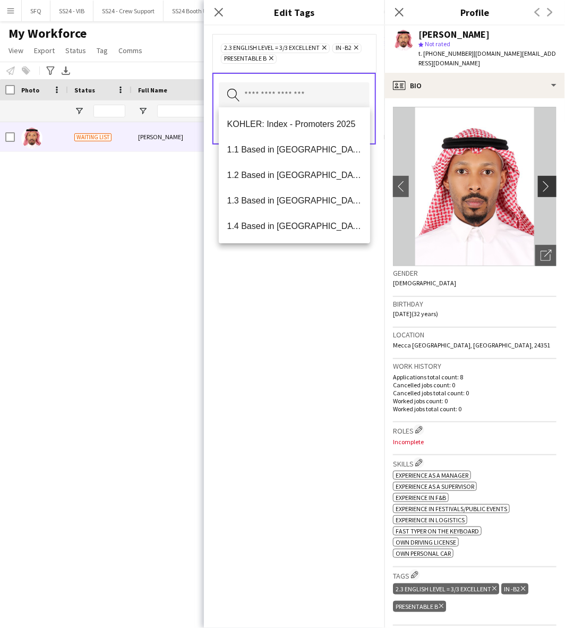
click at [543, 181] on app-icon "chevron-right" at bounding box center [549, 186] width 16 height 11
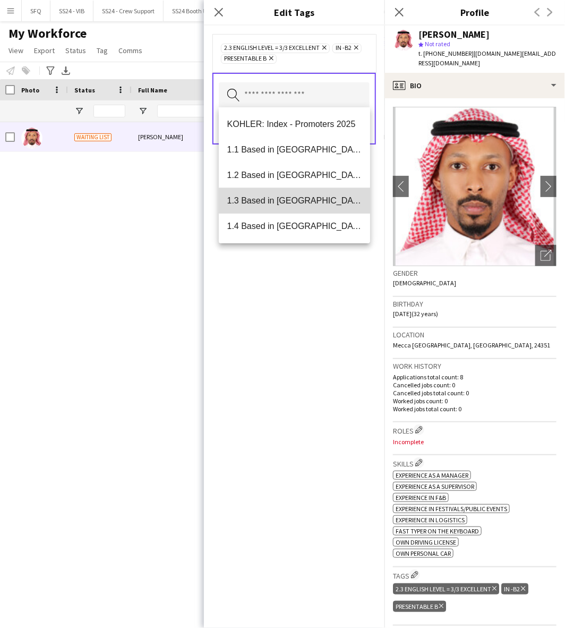
click at [306, 213] on mat-option "1.3 Based in [GEOGRAPHIC_DATA]" at bounding box center [295, 201] width 152 height 26
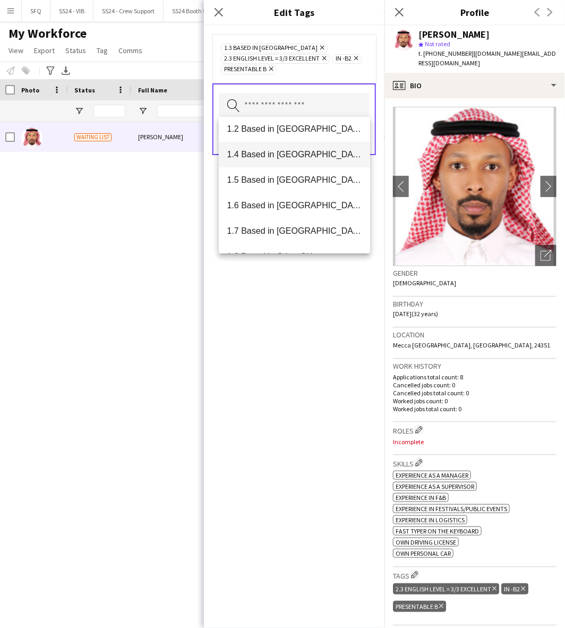
scroll to position [56, 0]
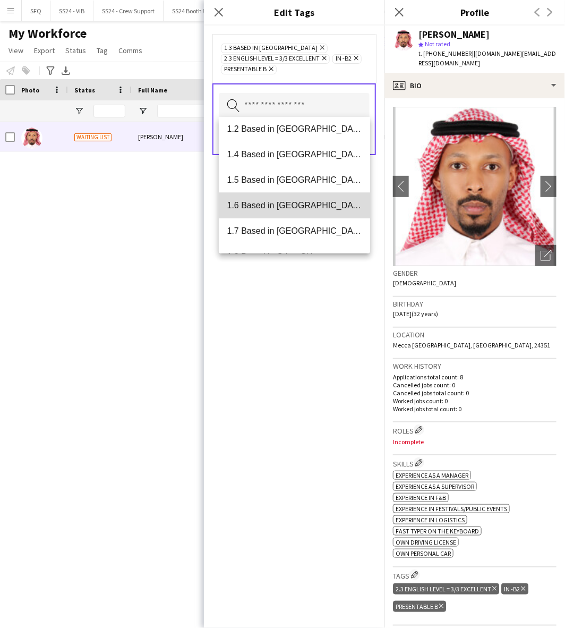
click at [314, 204] on span "1.6 Based in [GEOGRAPHIC_DATA]" at bounding box center [294, 205] width 135 height 10
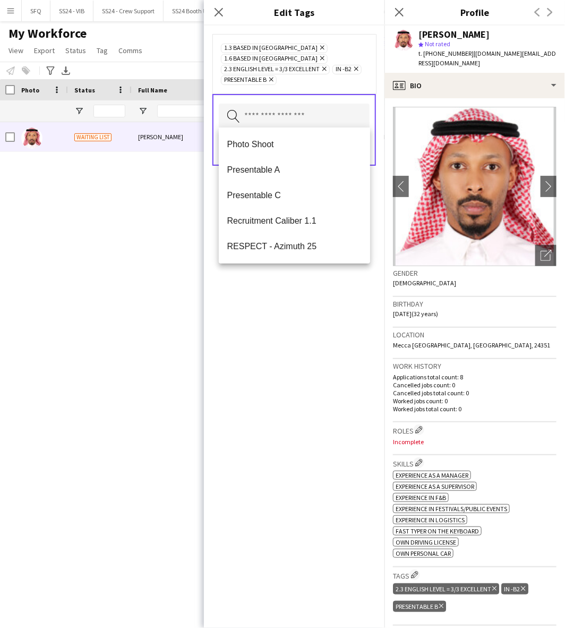
scroll to position [1349, 0]
click at [301, 358] on div "1.3 Based in [GEOGRAPHIC_DATA] Remove 1.6 Based in [GEOGRAPHIC_DATA] Remove 2.3…" at bounding box center [294, 327] width 181 height 603
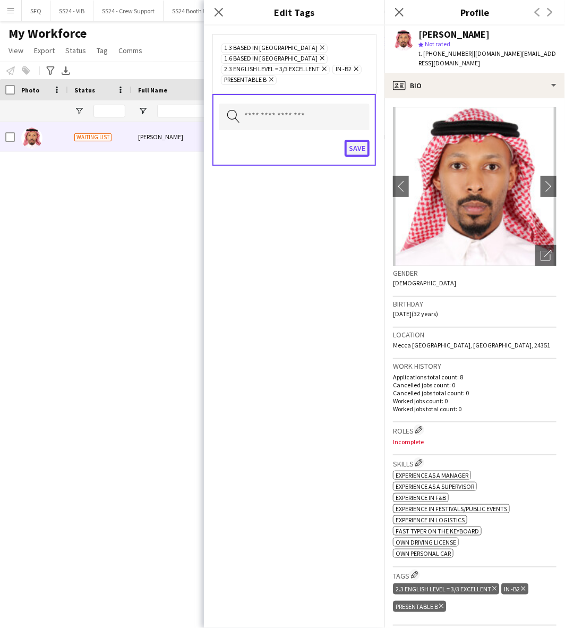
click at [361, 143] on button "Save" at bounding box center [357, 148] width 25 height 17
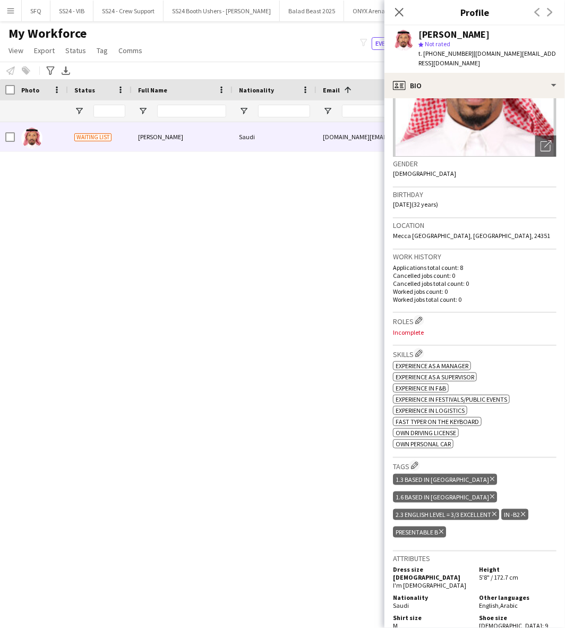
scroll to position [100, 0]
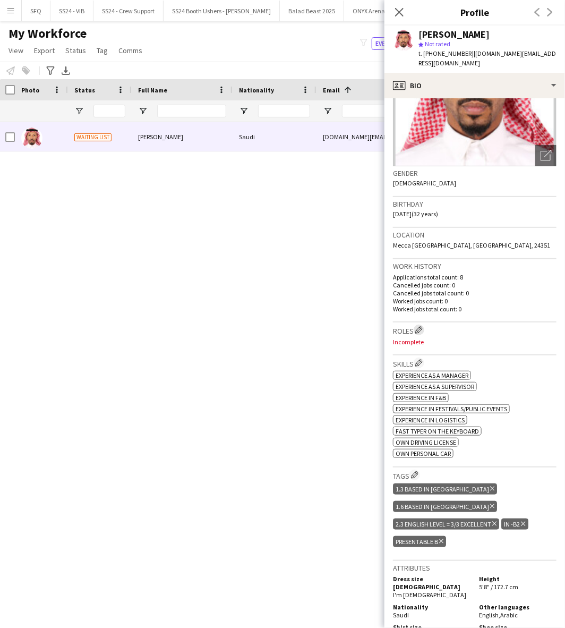
click at [420, 326] on app-icon "Edit crew company roles" at bounding box center [419, 329] width 7 height 7
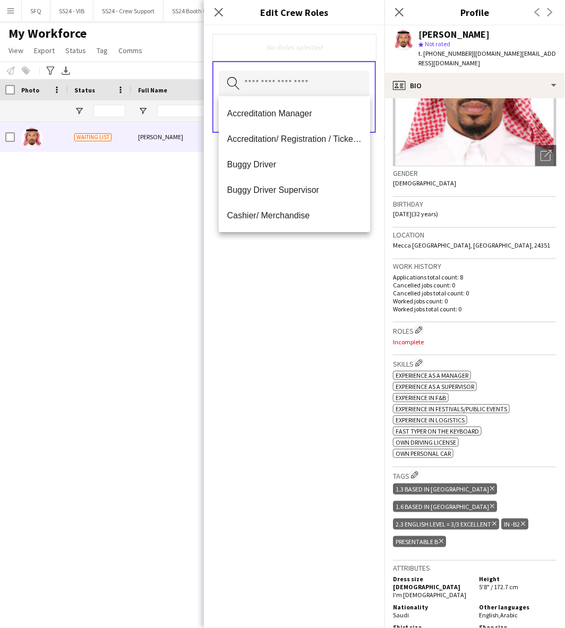
click at [297, 81] on input "text" at bounding box center [294, 84] width 151 height 27
click at [289, 122] on mat-option "Accreditation Manager" at bounding box center [295, 113] width 152 height 26
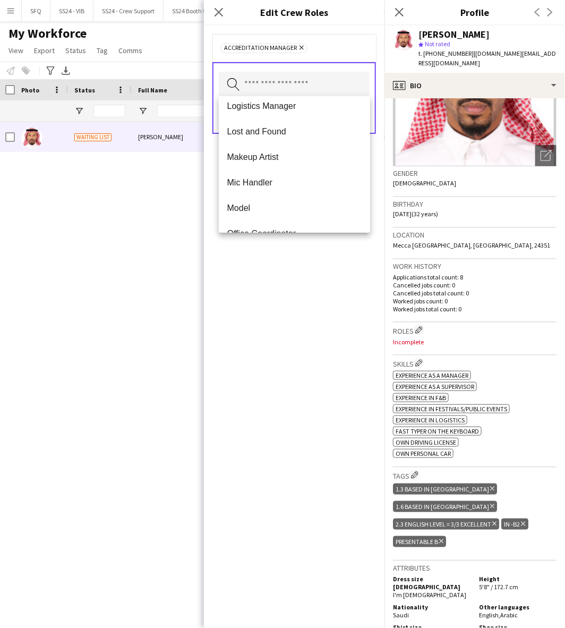
scroll to position [391, 0]
click at [271, 110] on mat-option "Logistics Manager" at bounding box center [295, 105] width 152 height 26
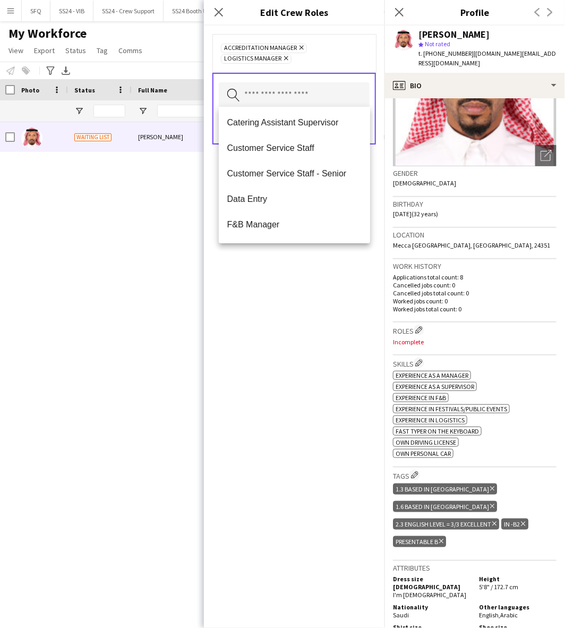
scroll to position [153, 0]
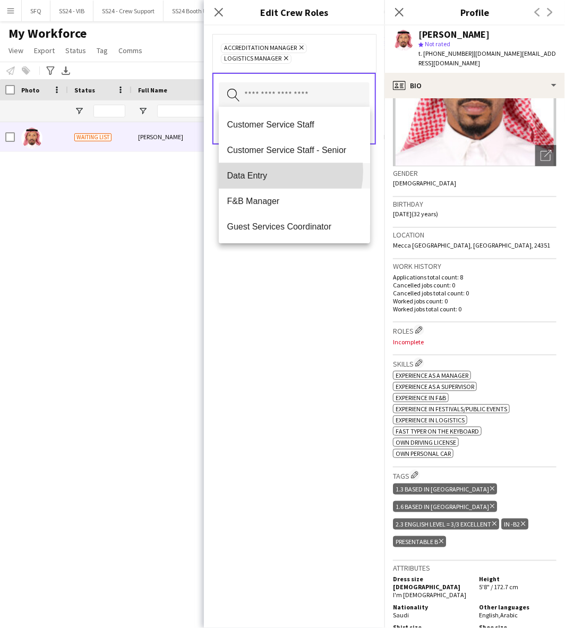
click at [272, 171] on span "Data Entry" at bounding box center [294, 176] width 135 height 10
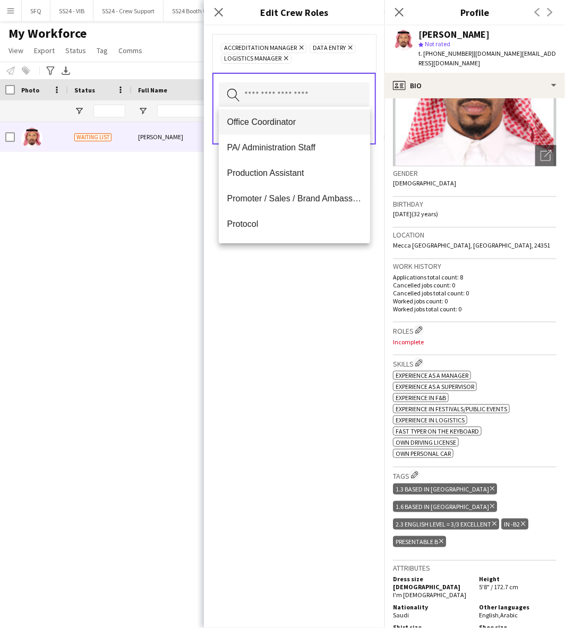
scroll to position [462, 0]
click at [297, 310] on div "Accreditation Manager Remove Data Entry Remove Logistics Manager Remove Search …" at bounding box center [294, 327] width 181 height 603
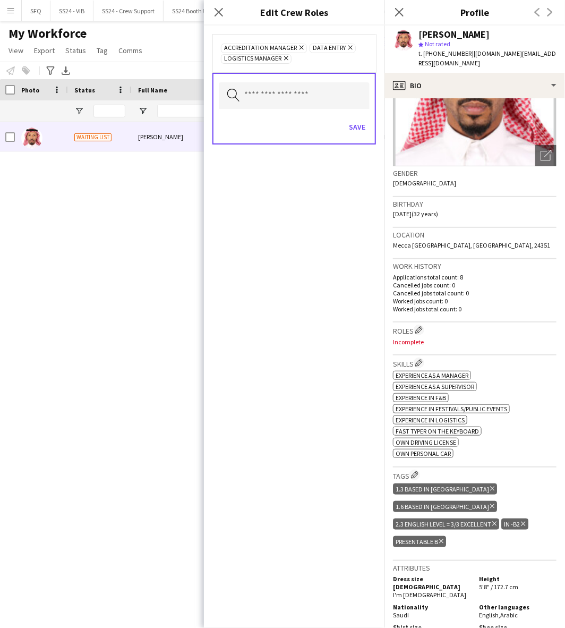
click at [283, 57] on icon "Remove" at bounding box center [285, 58] width 7 height 7
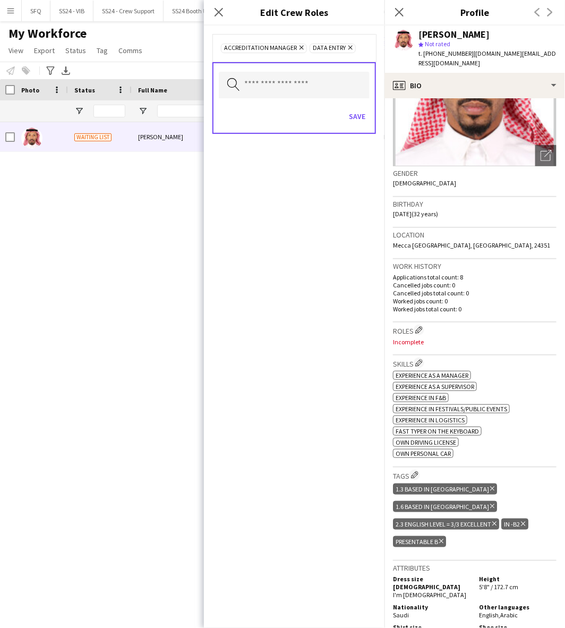
click at [297, 52] on app-icon "Remove" at bounding box center [300, 48] width 7 height 9
click at [264, 48] on span "Data Entry Remove" at bounding box center [244, 49] width 46 height 10
click at [263, 47] on icon "Remove" at bounding box center [260, 47] width 7 height 7
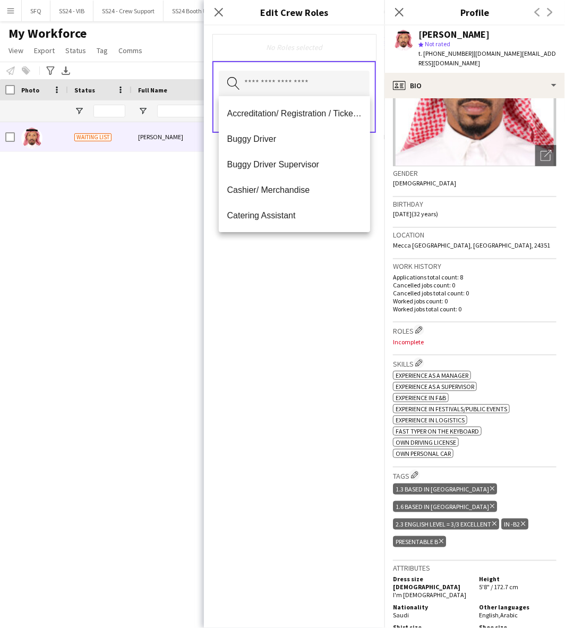
click at [268, 87] on input "text" at bounding box center [294, 84] width 151 height 27
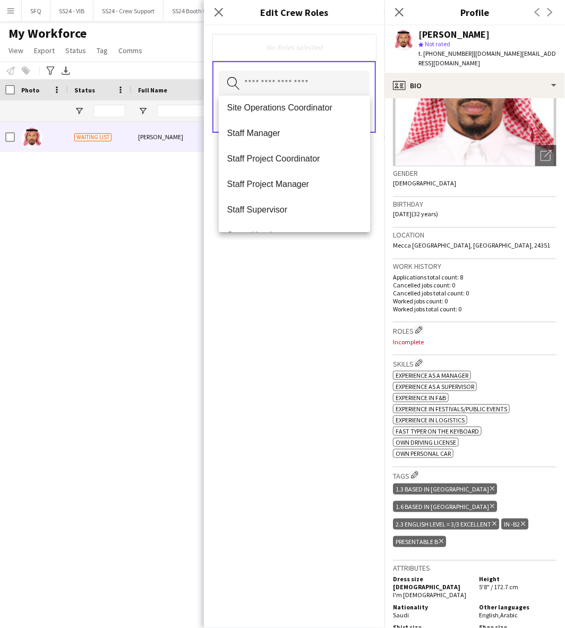
scroll to position [822, 0]
click at [305, 135] on span "Staff Manager" at bounding box center [294, 134] width 135 height 10
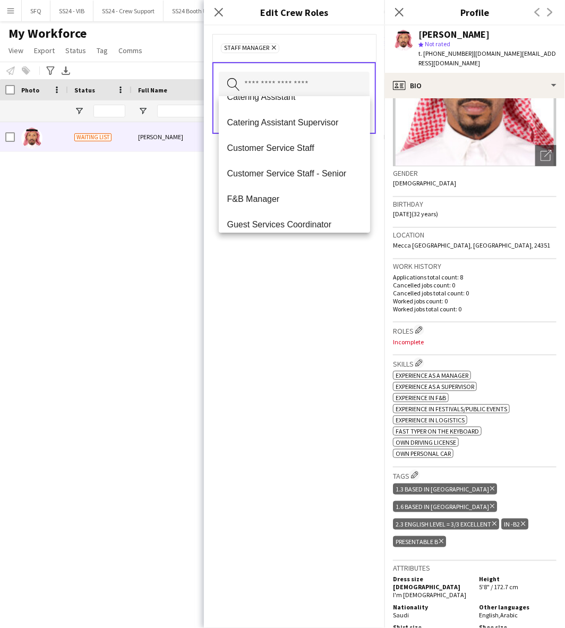
scroll to position [120, 0]
click at [306, 293] on div "Staff Manager Remove Search by role type Save" at bounding box center [294, 327] width 181 height 603
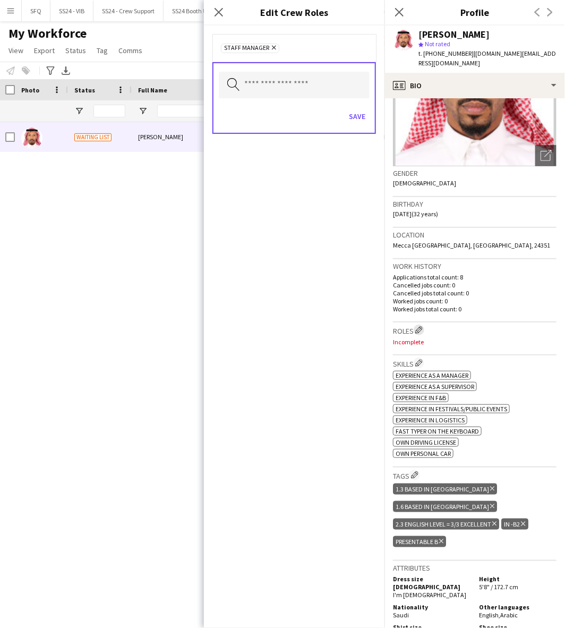
click at [417, 326] on app-icon "Edit crew company roles" at bounding box center [419, 329] width 7 height 7
click at [320, 86] on input "text" at bounding box center [294, 84] width 151 height 27
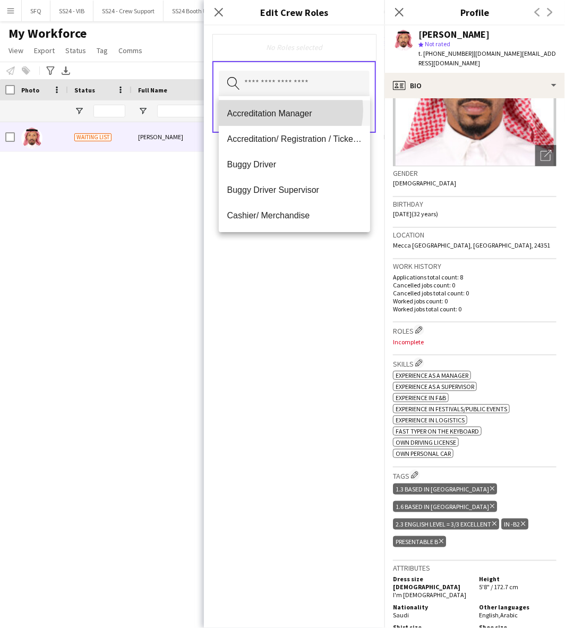
click at [286, 110] on span "Accreditation Manager" at bounding box center [294, 113] width 135 height 10
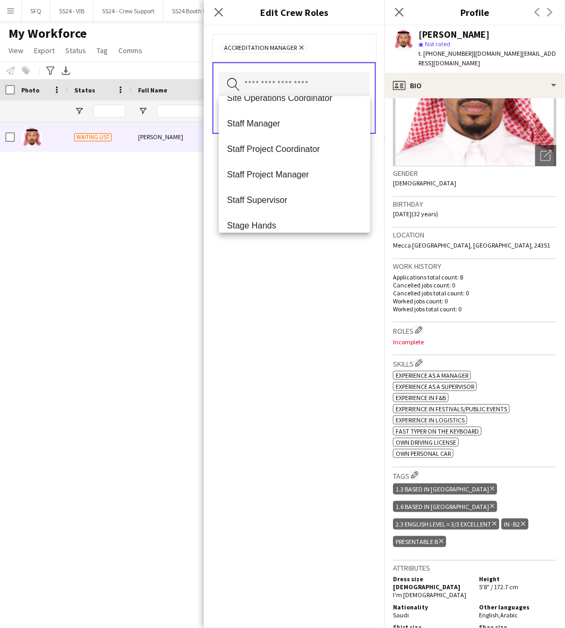
scroll to position [1045, 0]
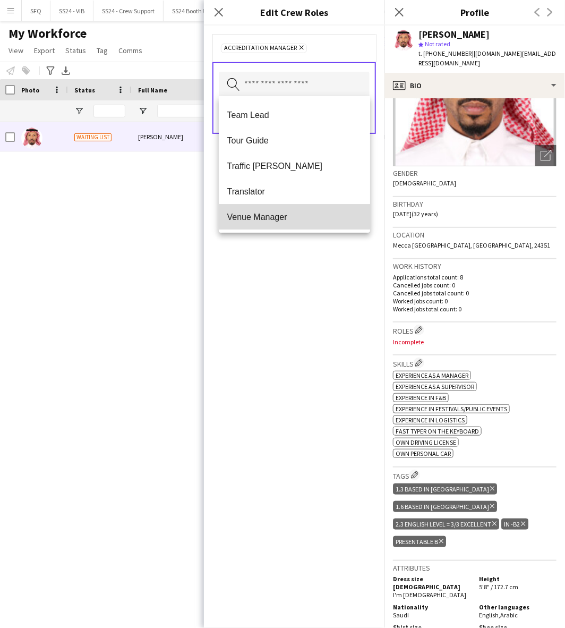
click at [319, 216] on span "Venue Manager" at bounding box center [294, 217] width 135 height 10
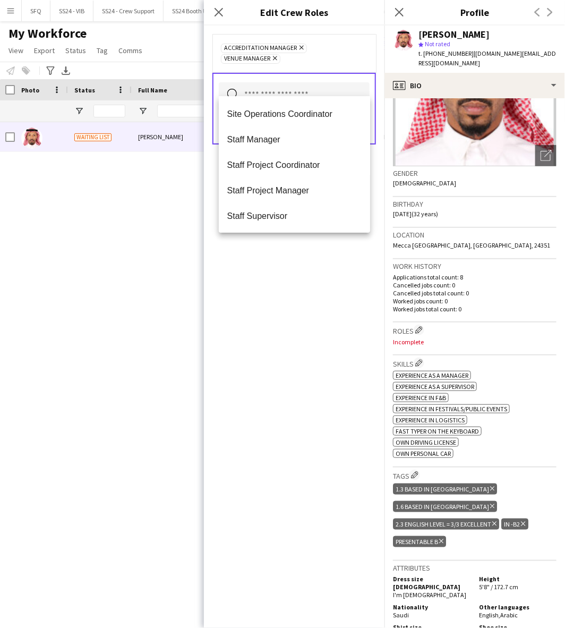
scroll to position [867, 0]
click at [300, 186] on span "Staff Project Manager" at bounding box center [294, 191] width 135 height 10
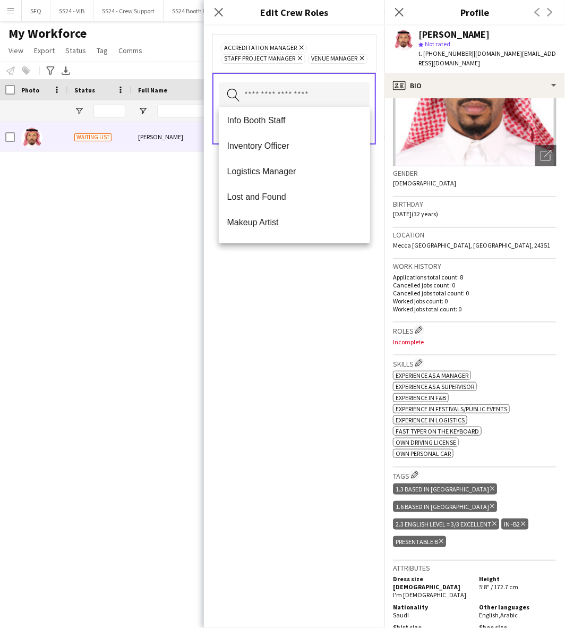
scroll to position [337, 0]
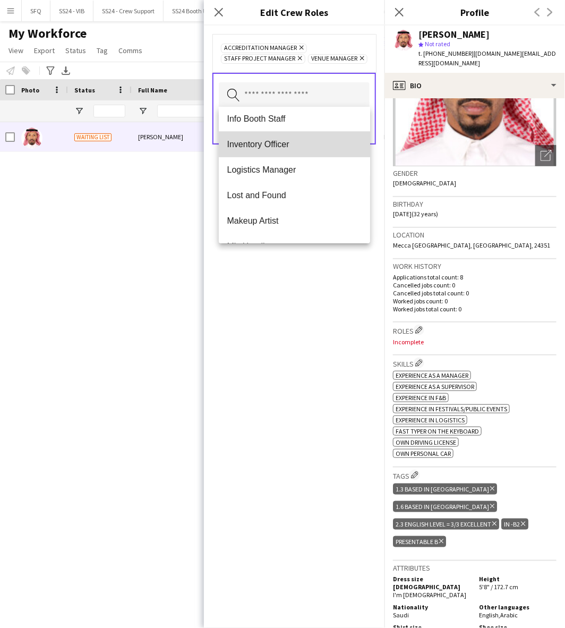
click at [298, 147] on span "Inventory Officer" at bounding box center [294, 144] width 135 height 10
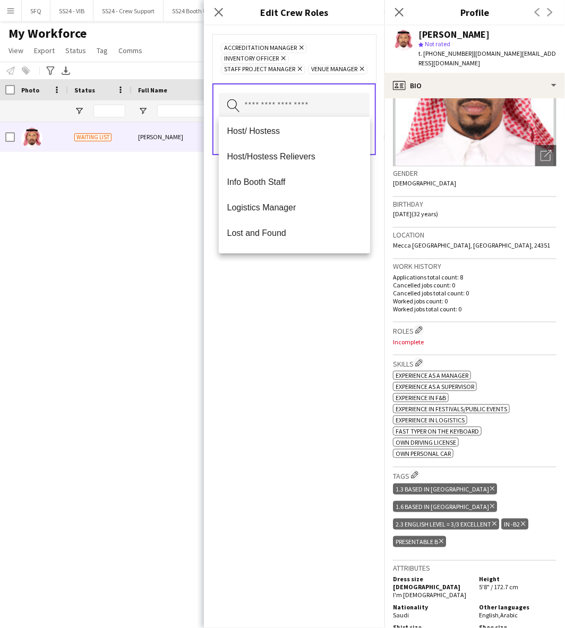
scroll to position [372, 0]
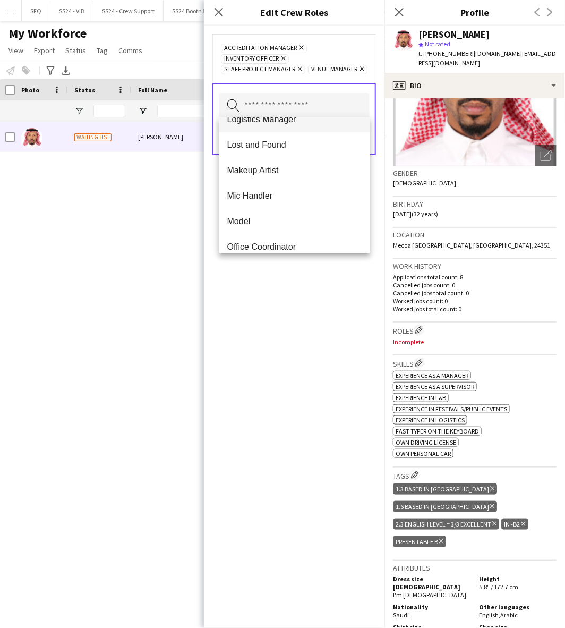
drag, startPoint x: 298, startPoint y: 147, endPoint x: 291, endPoint y: 123, distance: 25.4
click at [291, 123] on div "Accreditation/ Registration / Ticketing Buggy Driver Buggy Driver Supervisor Ca…" at bounding box center [295, 185] width 152 height 136
click at [291, 123] on span "Logistics Manager" at bounding box center [294, 119] width 135 height 10
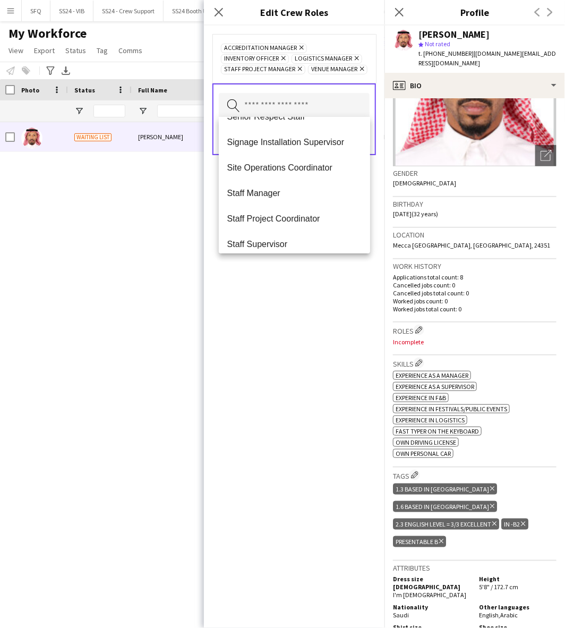
scroll to position [788, 0]
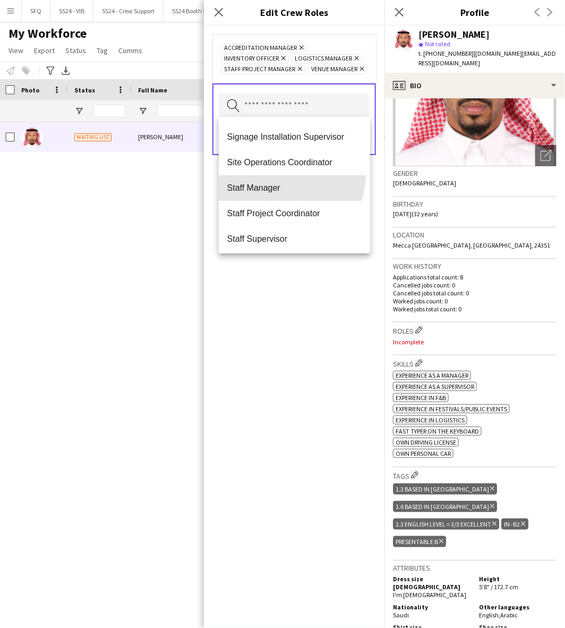
click at [284, 175] on mat-option "Staff Manager" at bounding box center [295, 188] width 152 height 26
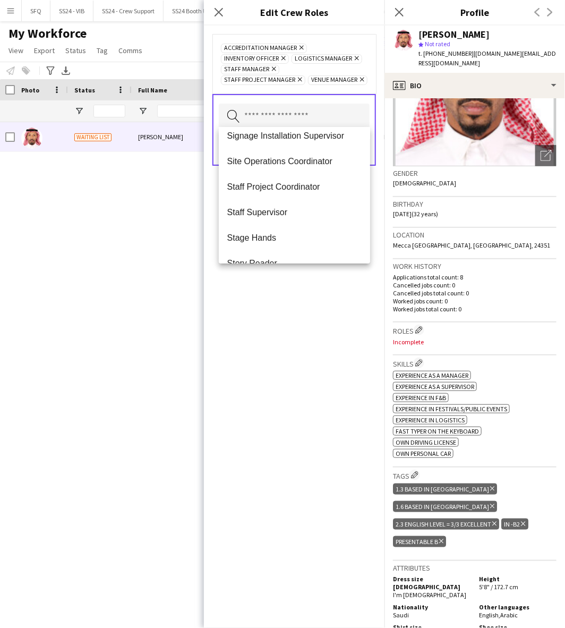
scroll to position [799, 0]
click at [310, 383] on div "Accreditation Manager Remove Inventory Officer Remove Logistics Manager Remove …" at bounding box center [294, 327] width 181 height 603
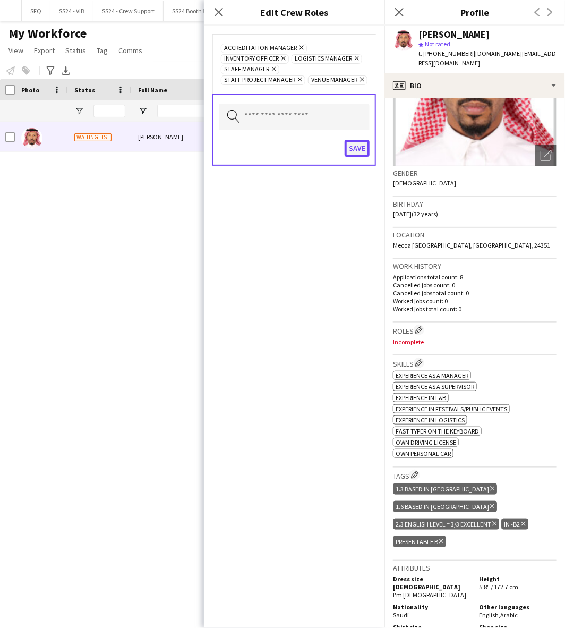
click at [353, 147] on button "Save" at bounding box center [357, 148] width 25 height 17
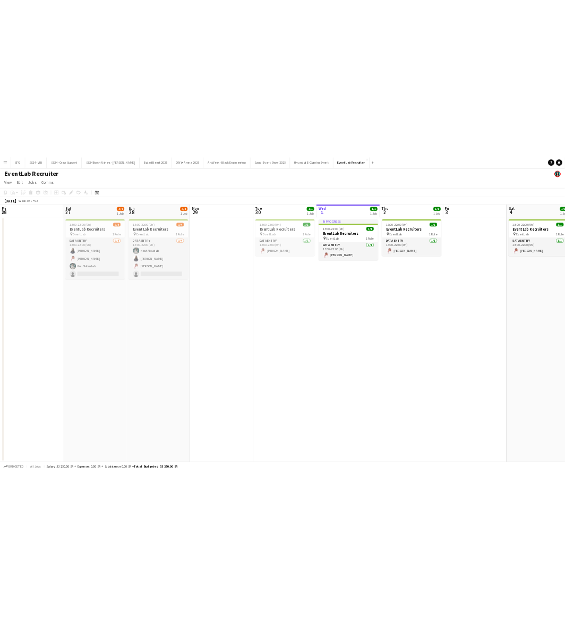
scroll to position [0, 232]
